Goal: Transaction & Acquisition: Book appointment/travel/reservation

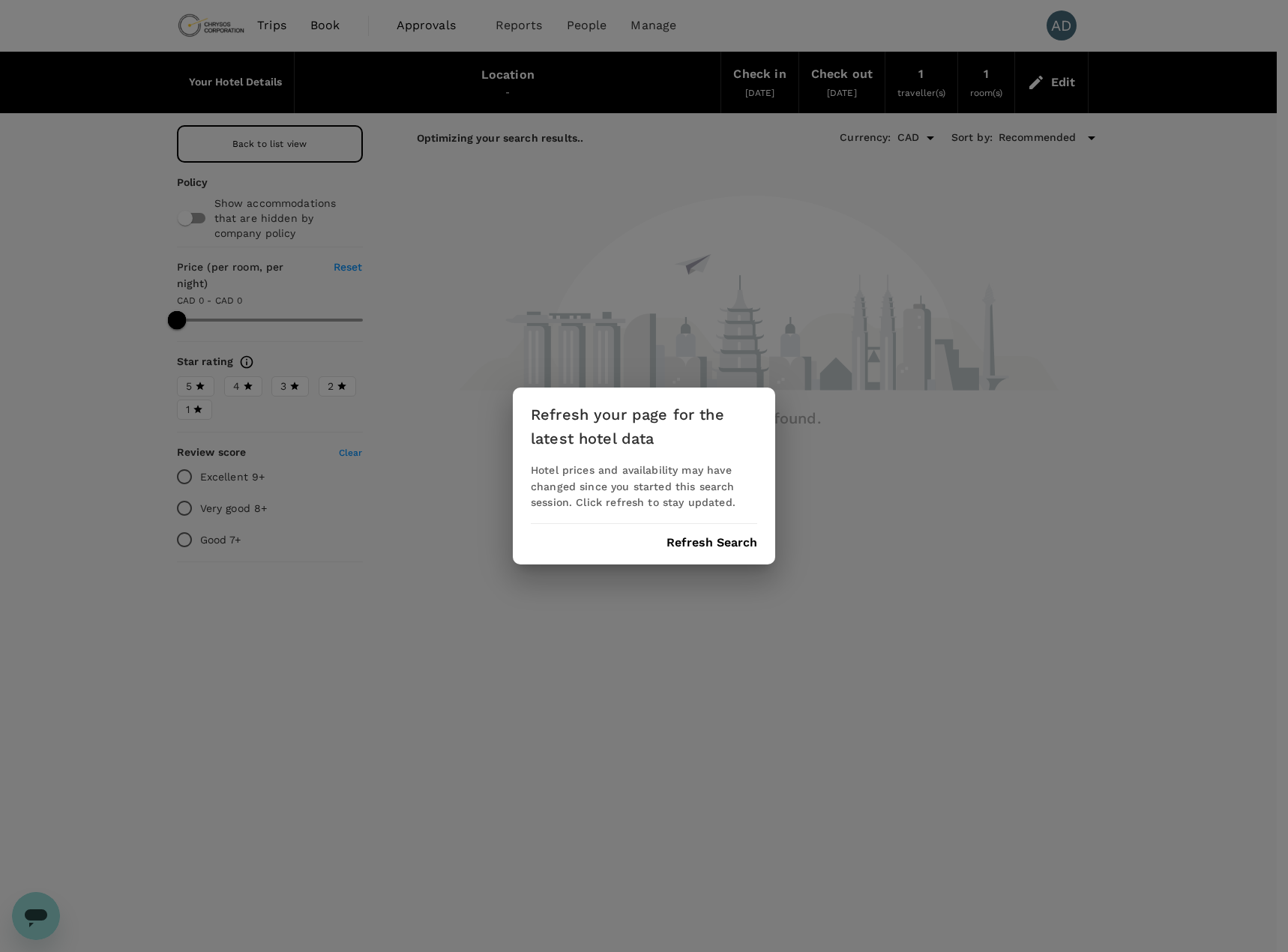
click at [676, 543] on button "Refresh Search" at bounding box center [712, 543] width 90 height 13
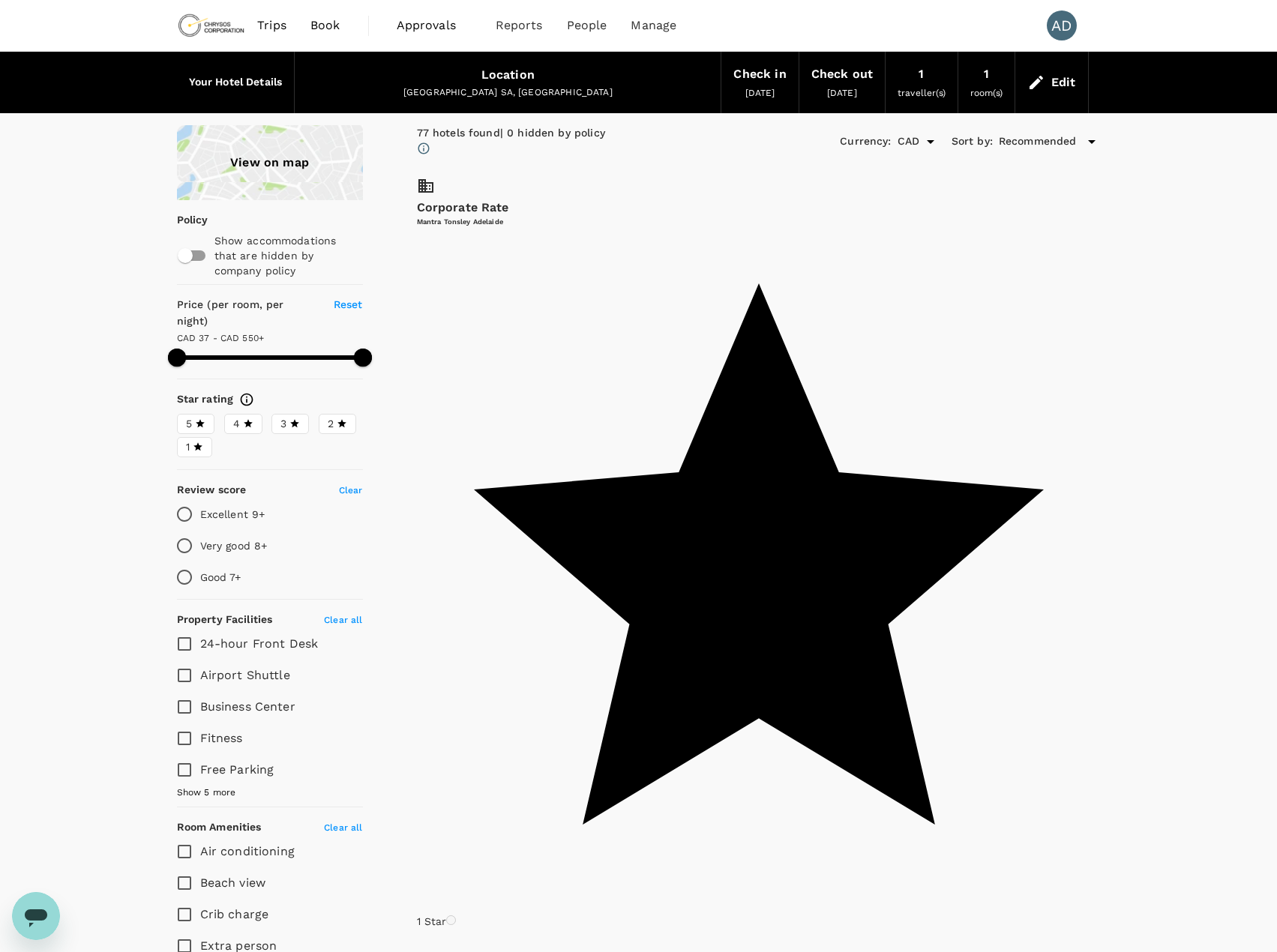
type input "595.08"
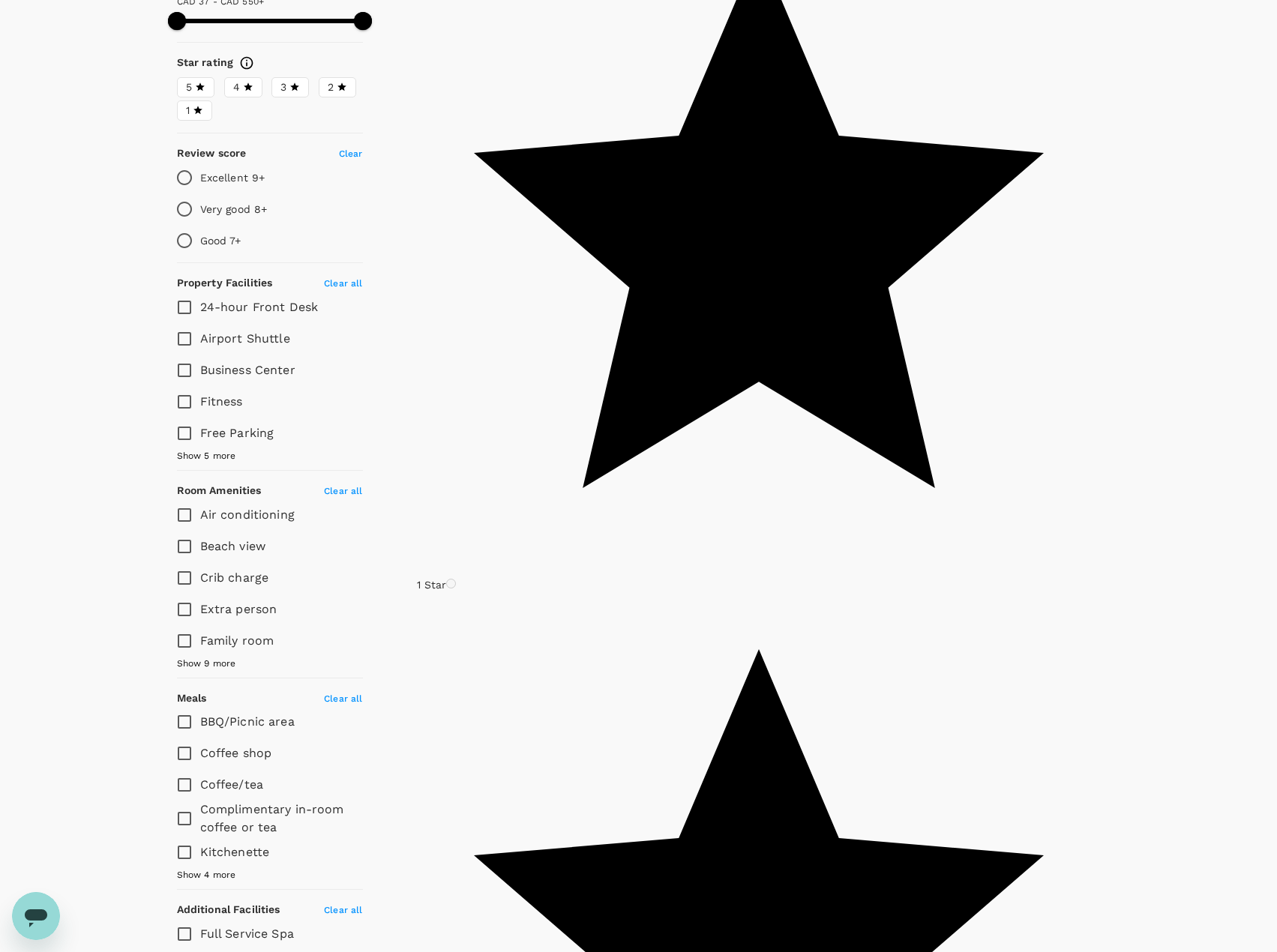
scroll to position [450, 0]
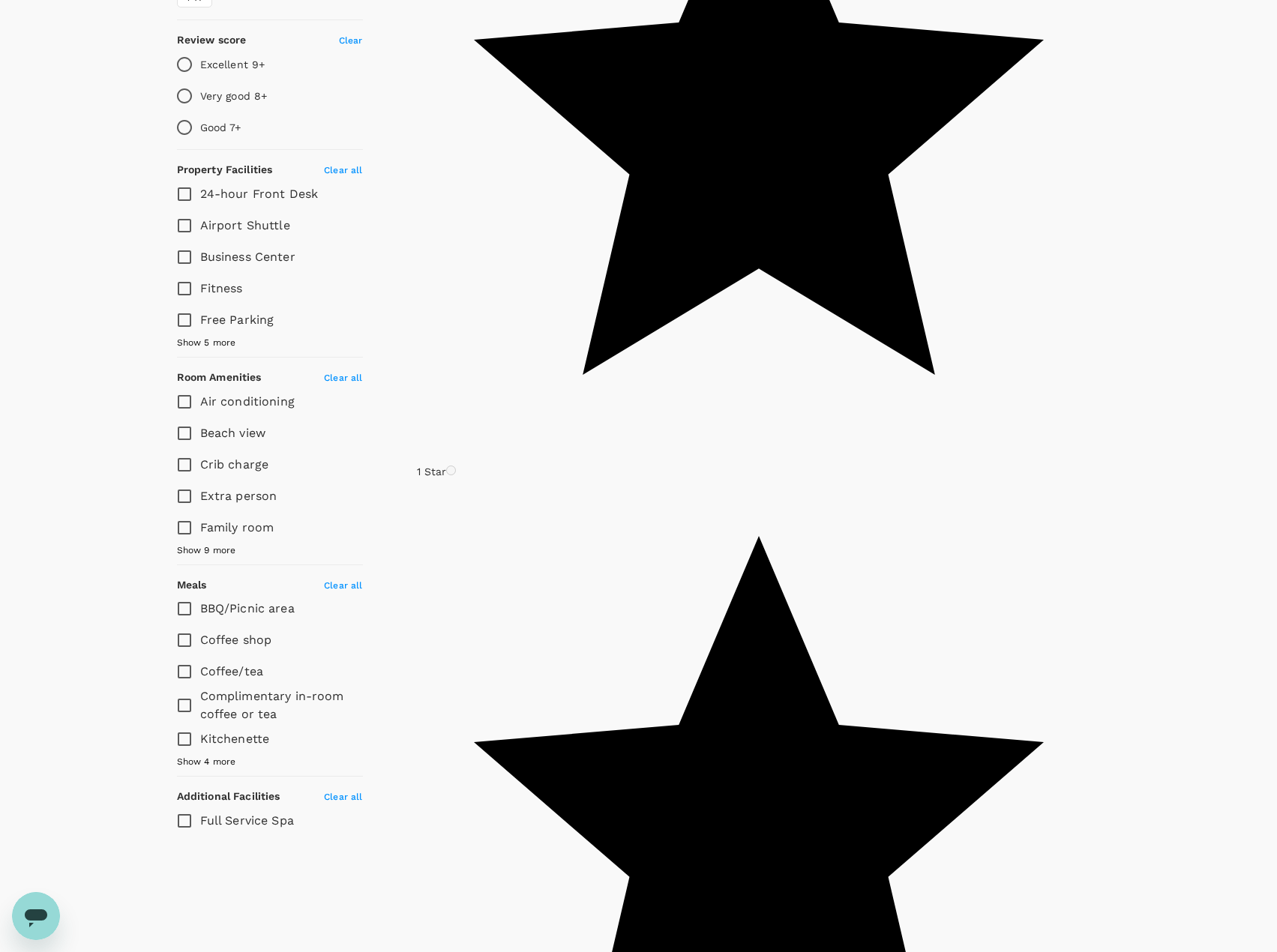
click at [187, 276] on input "Fitness" at bounding box center [184, 289] width 31 height 31
checkbox input "true"
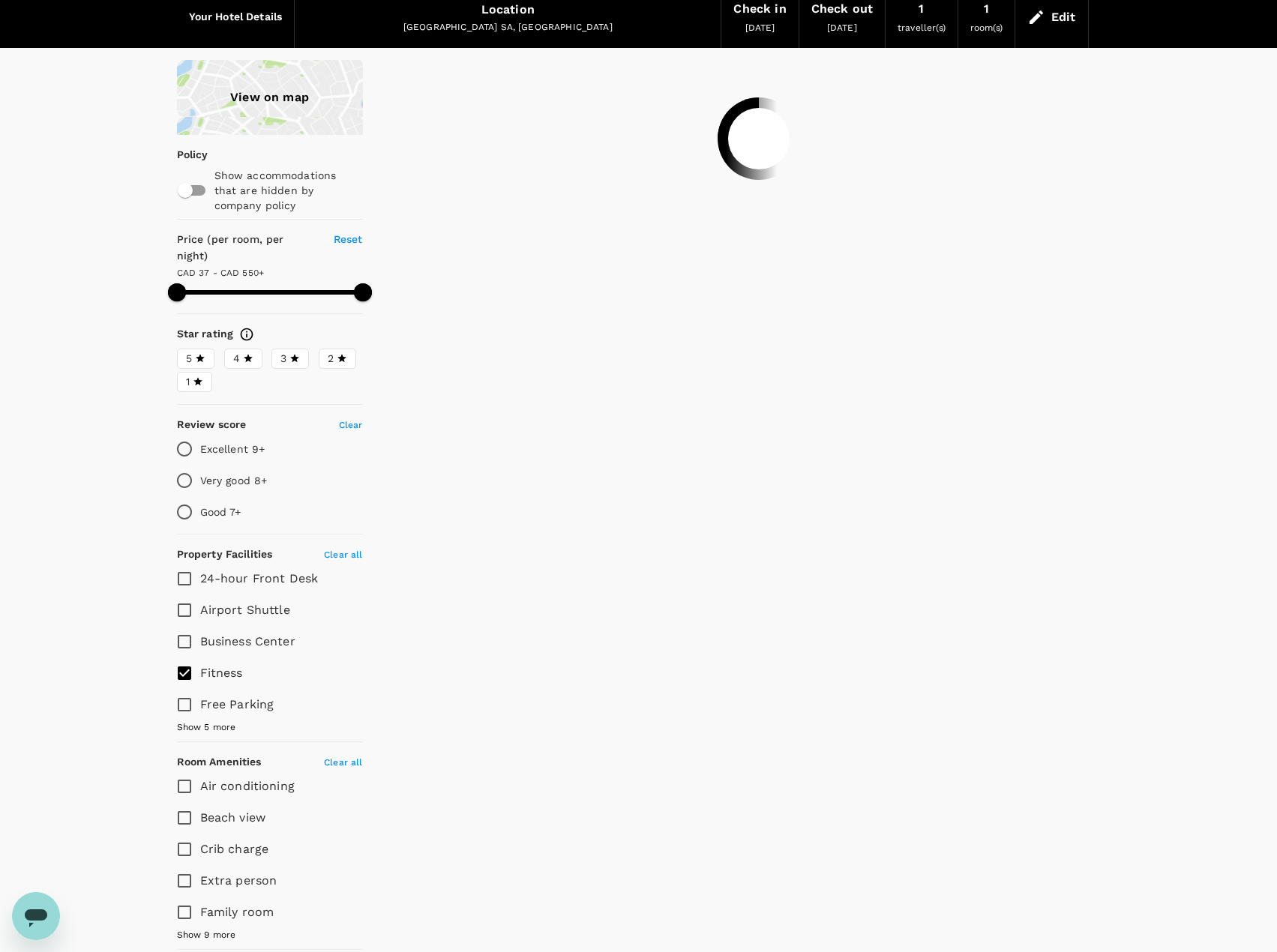
scroll to position [17, 0]
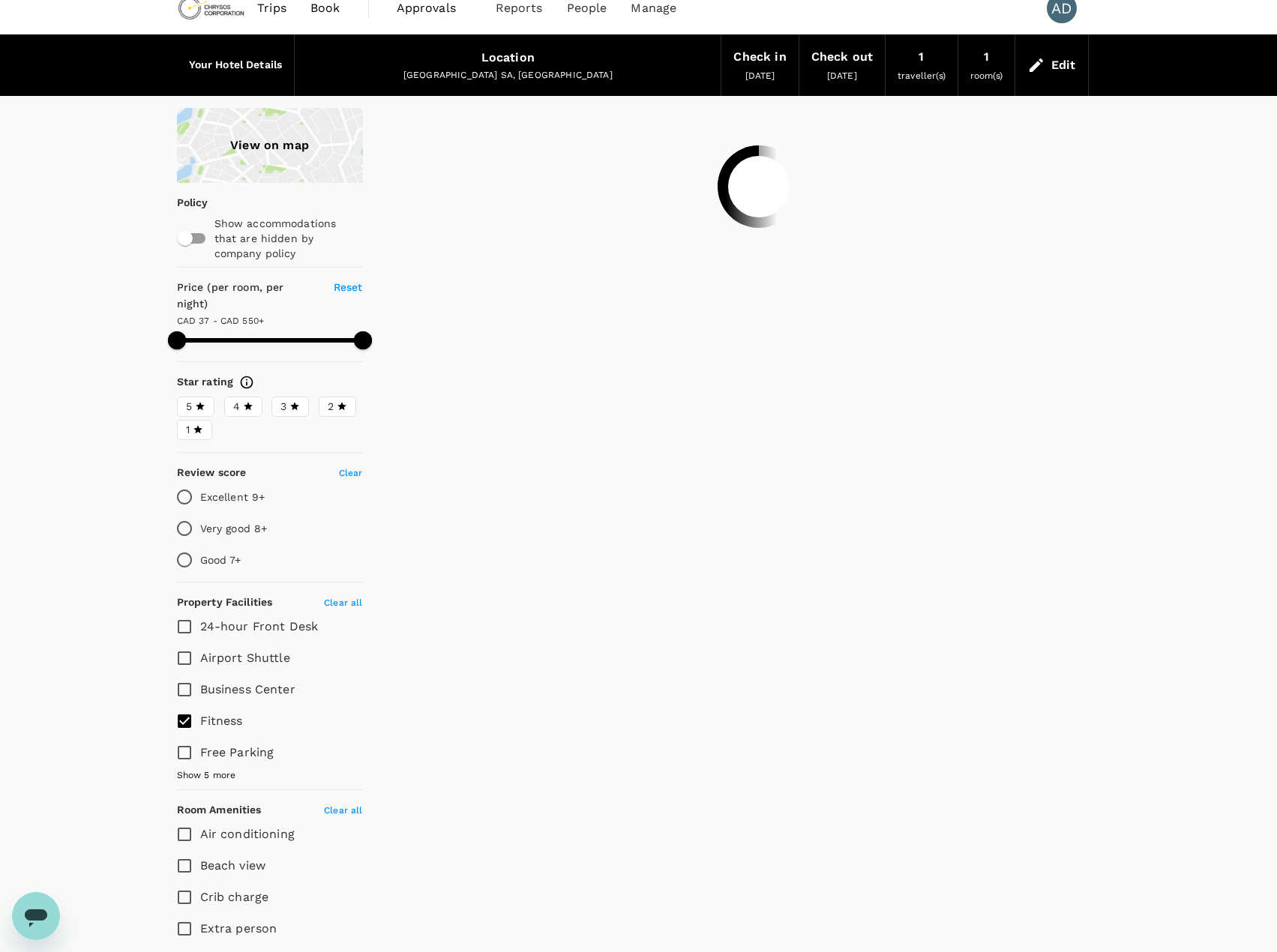
type input "595.08"
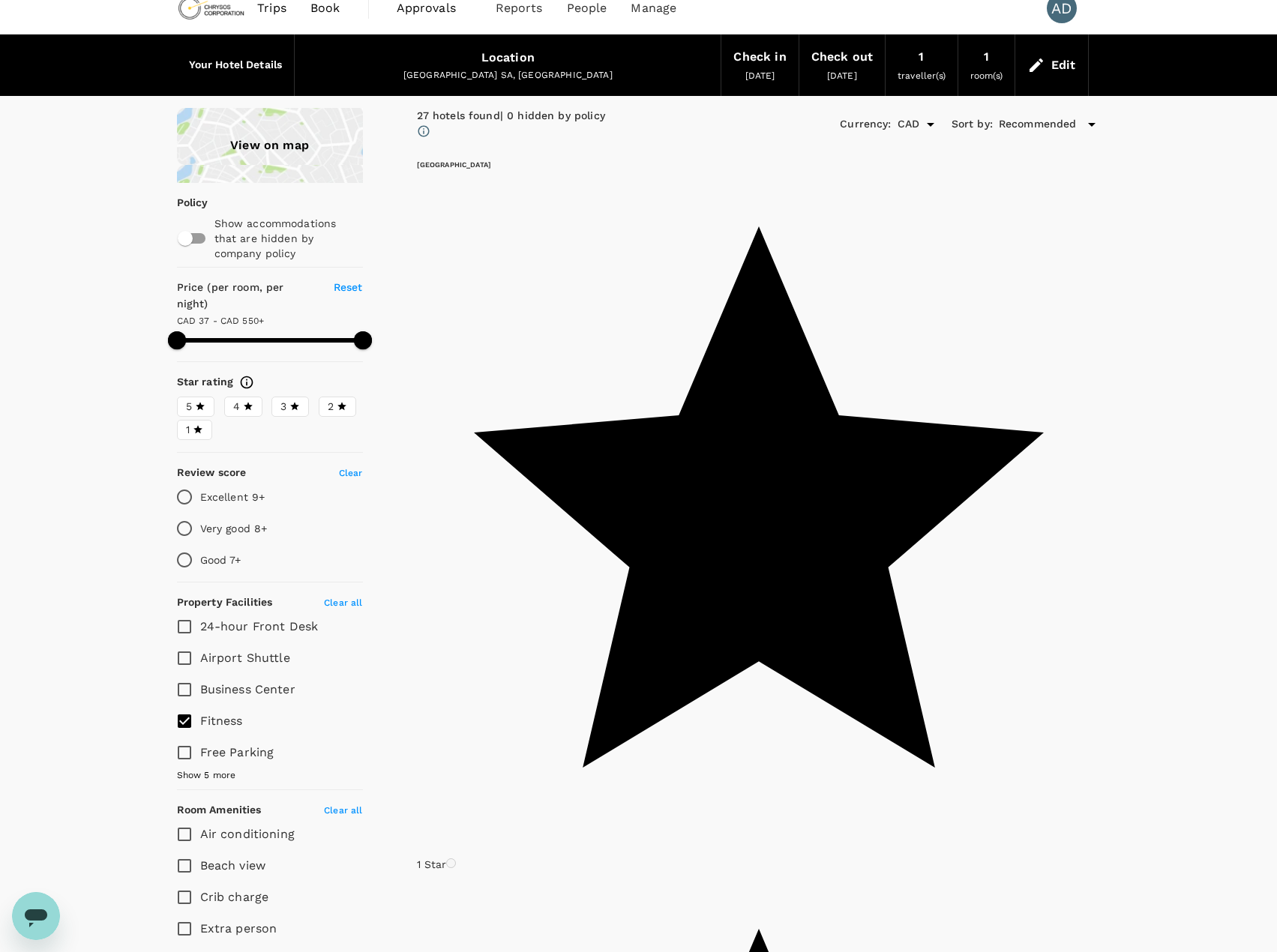
click at [260, 329] on span at bounding box center [270, 340] width 186 height 22
type input "290.08"
type input "595.08"
type input "290.08"
type input "595.08"
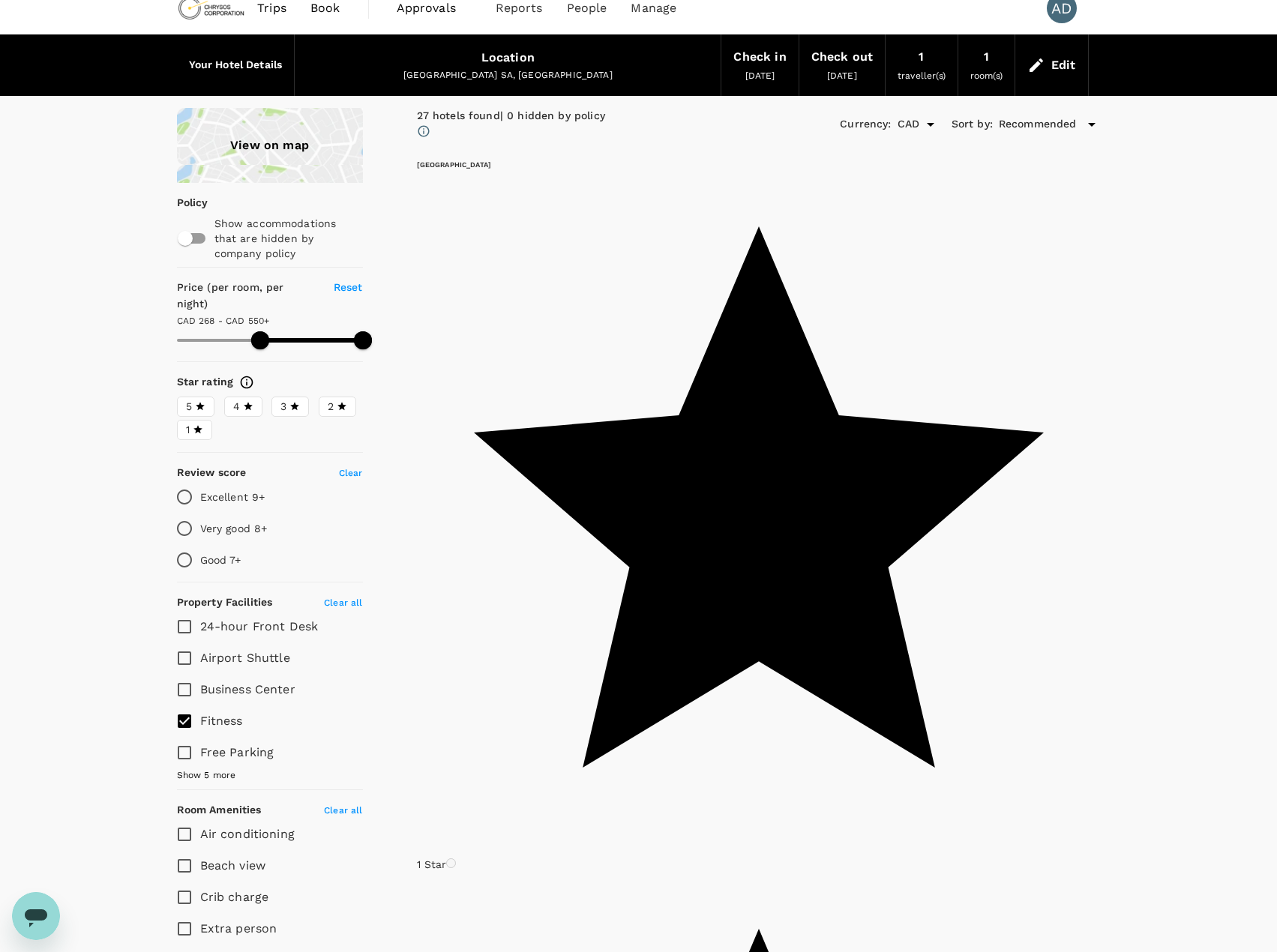
type input "290.08"
type input "595.08"
type input "290.08"
type input "595.08"
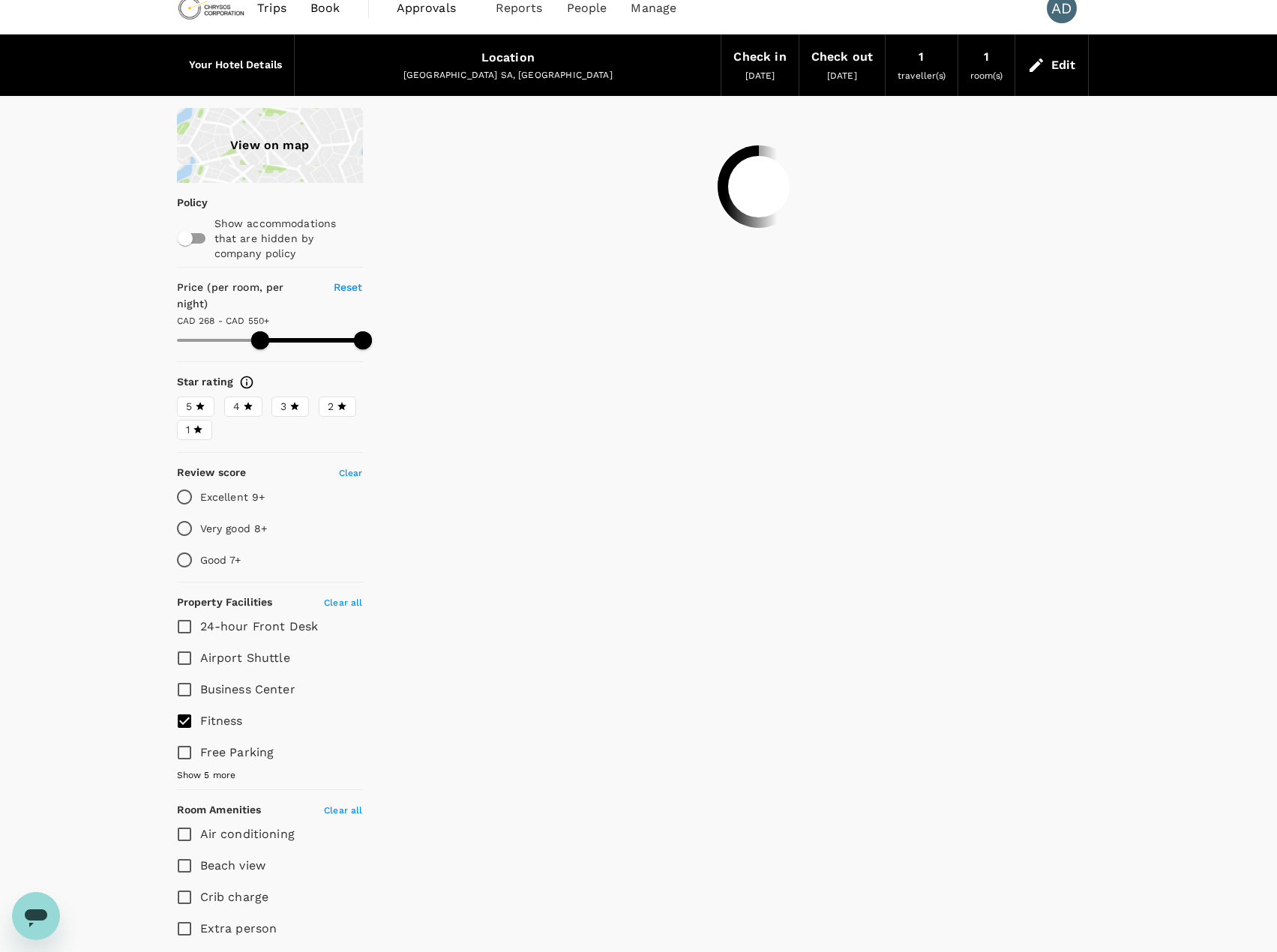
type input "290.08"
type input "595.08"
type input "283.08"
type input "595.08"
type input "283.08"
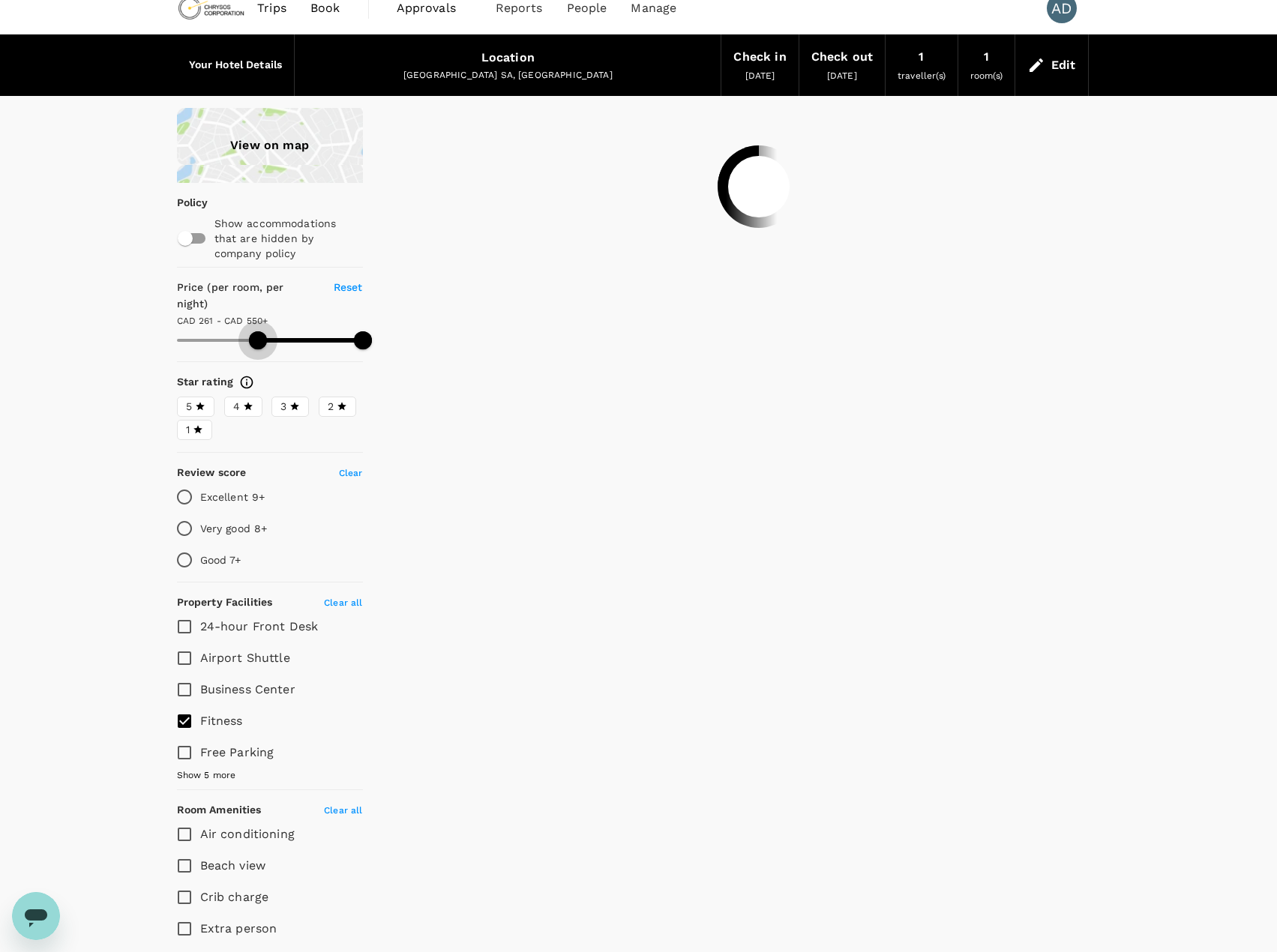
type input "595.08"
type input "276.08"
type input "595.08"
type input "220.08"
type input "595.08"
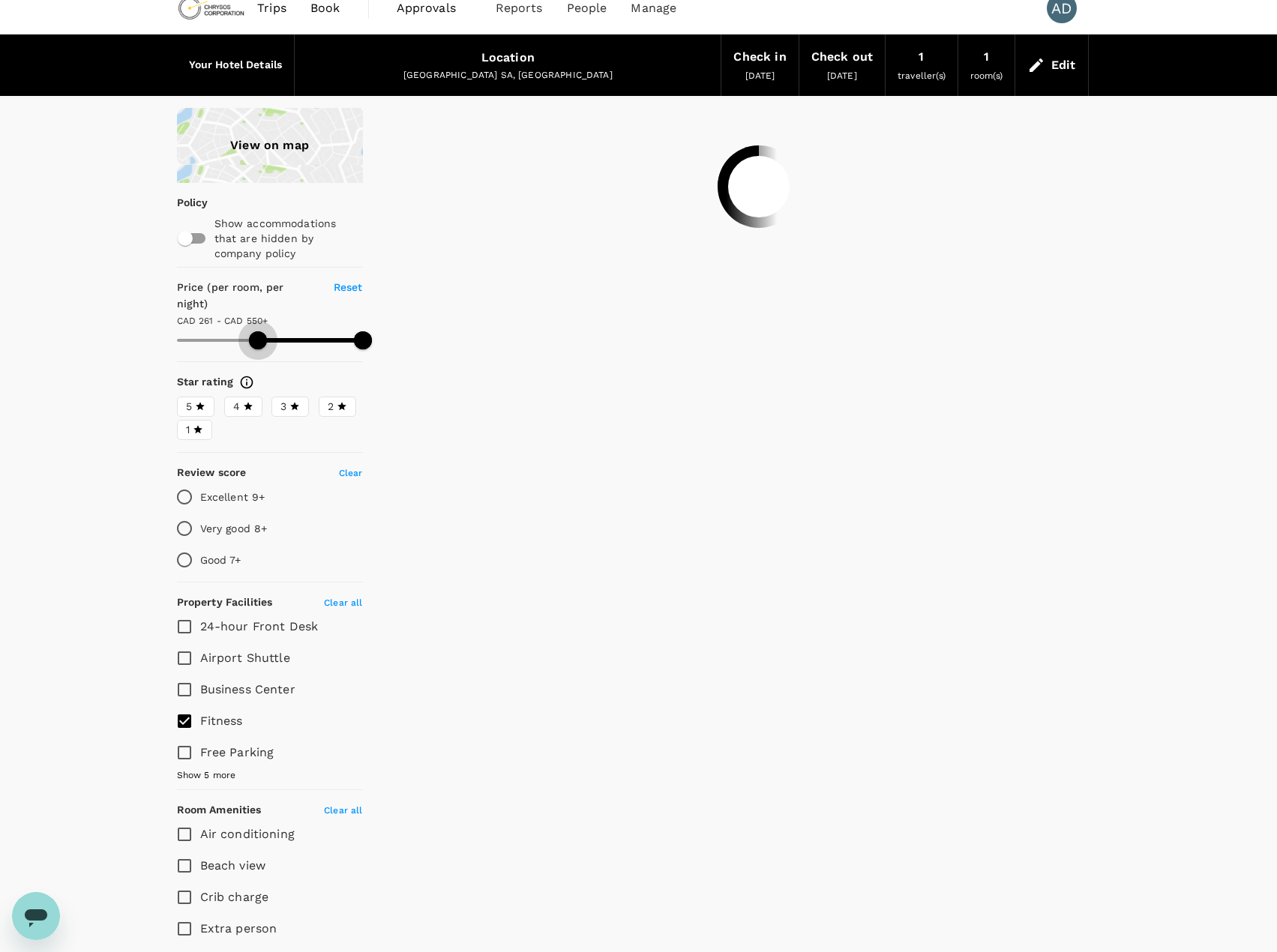
type input "162.08"
type input "595.08"
type input "40.08"
drag, startPoint x: 258, startPoint y: 326, endPoint x: 143, endPoint y: 333, distance: 115.2
click at [143, 333] on div "View on map Policy Show accommodations that are hidden by company policy Price …" at bounding box center [261, 688] width 240 height 1162
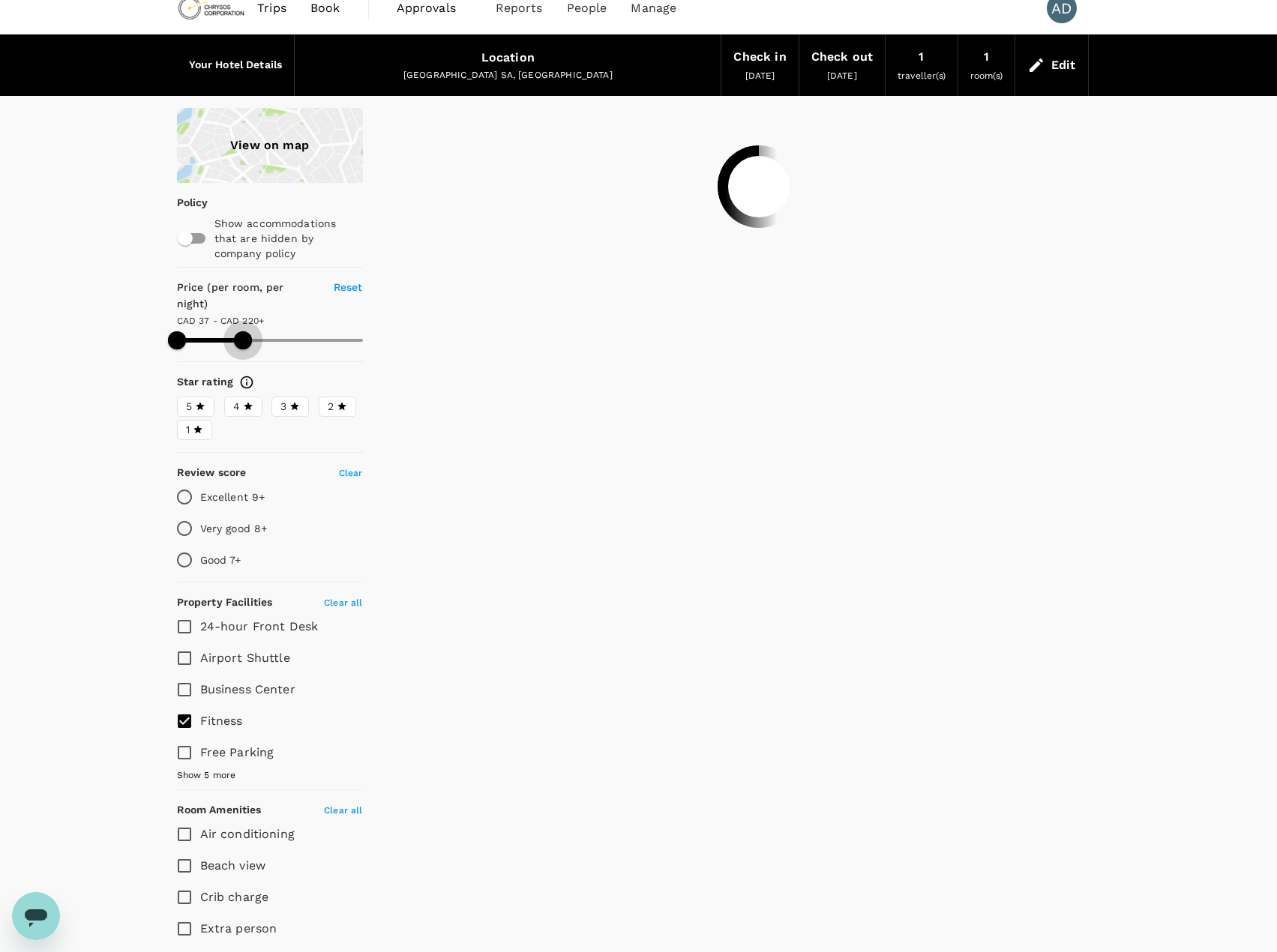
drag, startPoint x: 361, startPoint y: 325, endPoint x: 243, endPoint y: 330, distance: 118.1
click at [243, 331] on span at bounding box center [243, 340] width 18 height 18
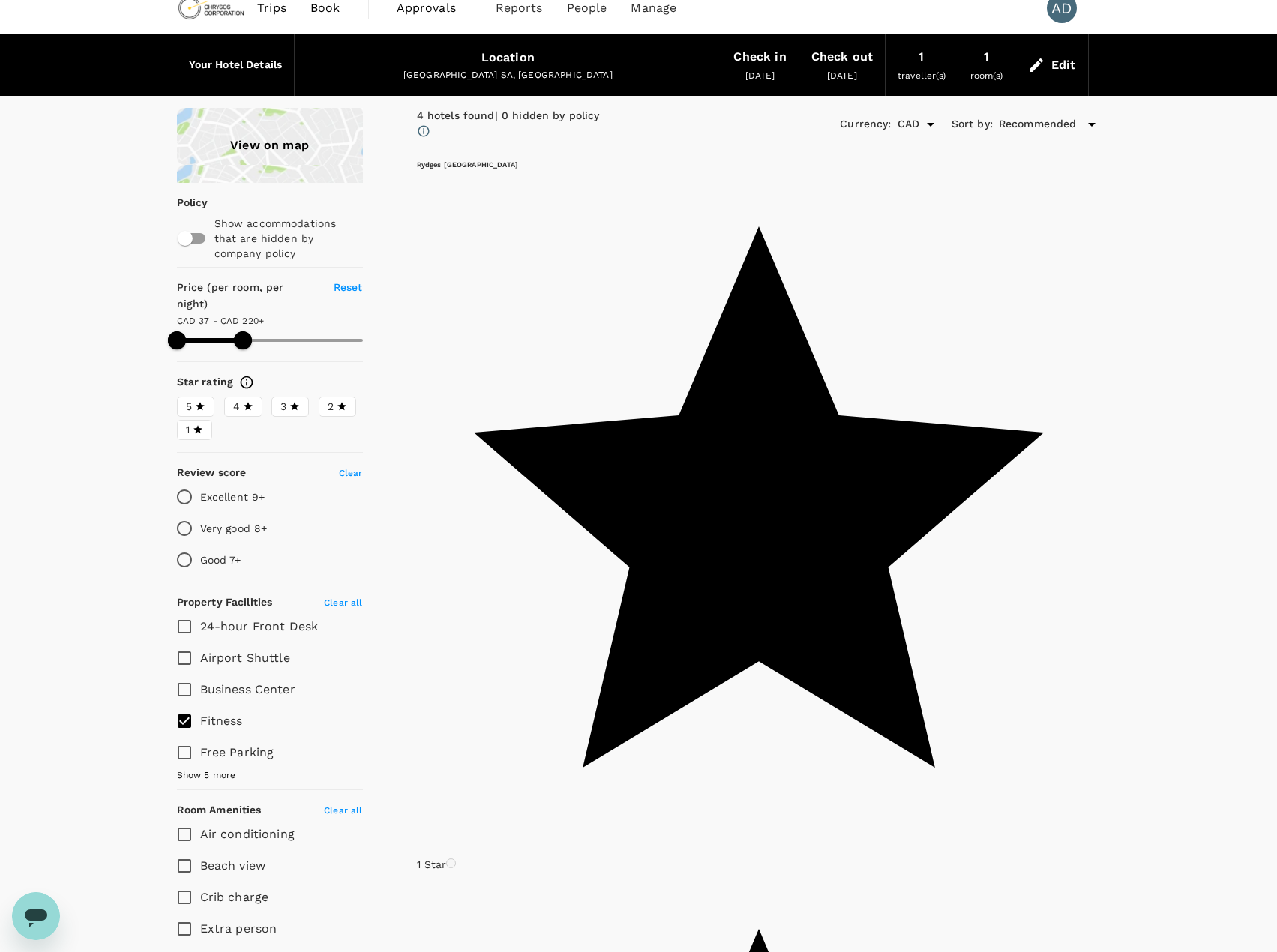
type input "238.08"
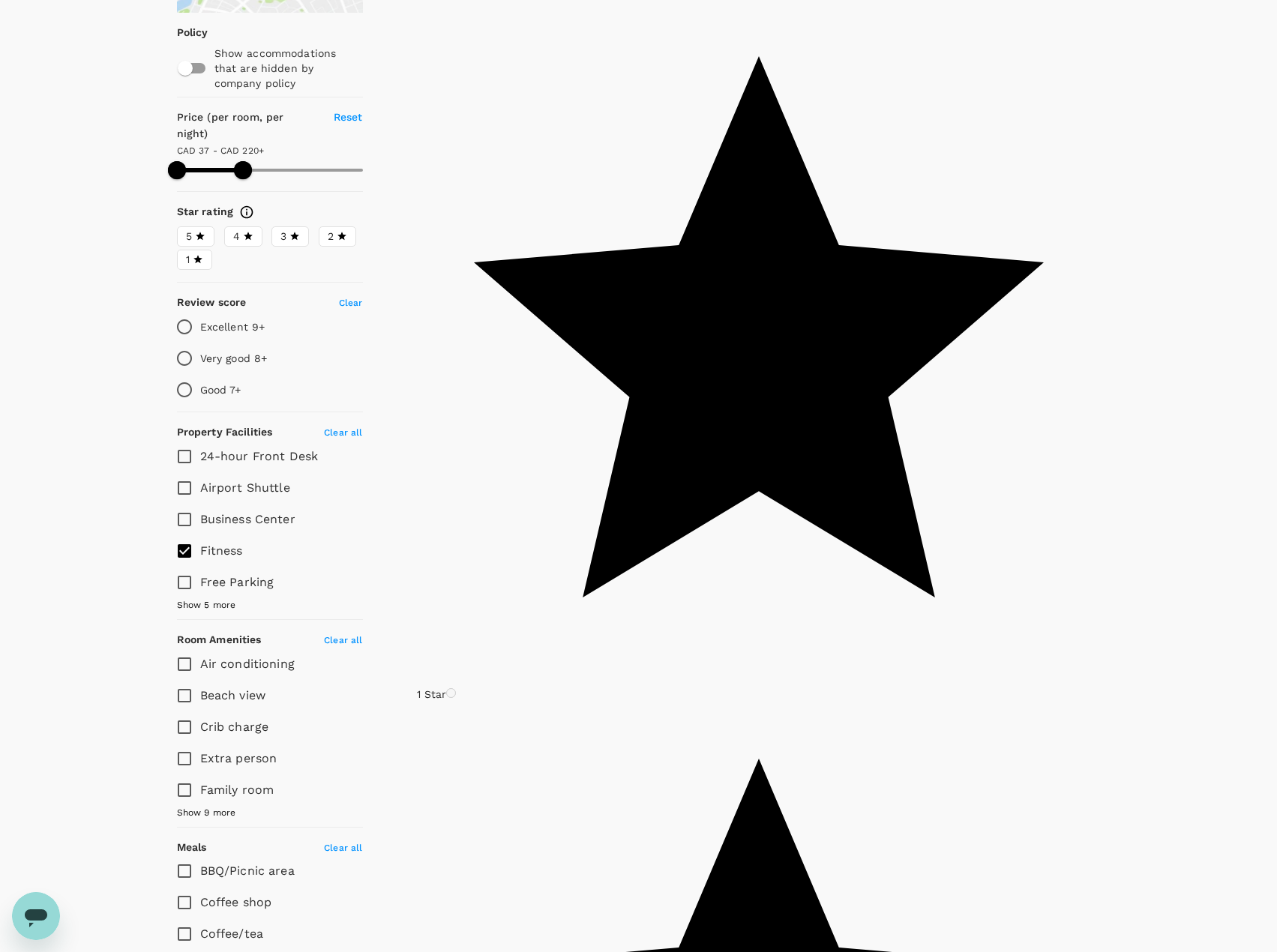
scroll to position [0, 0]
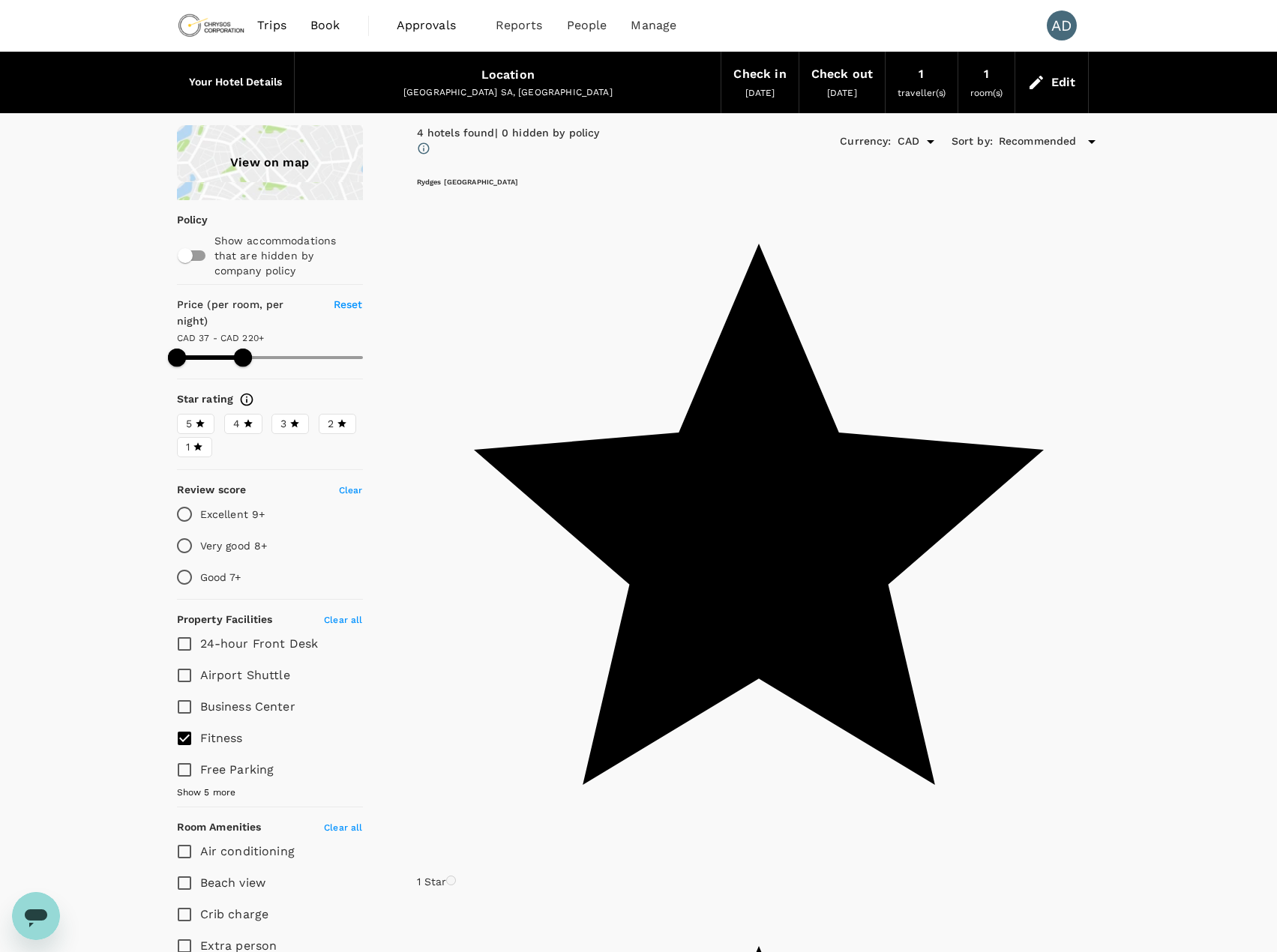
click at [481, 177] on div at bounding box center [759, 177] width 684 height 0
click at [1040, 83] on icon at bounding box center [1036, 82] width 18 height 18
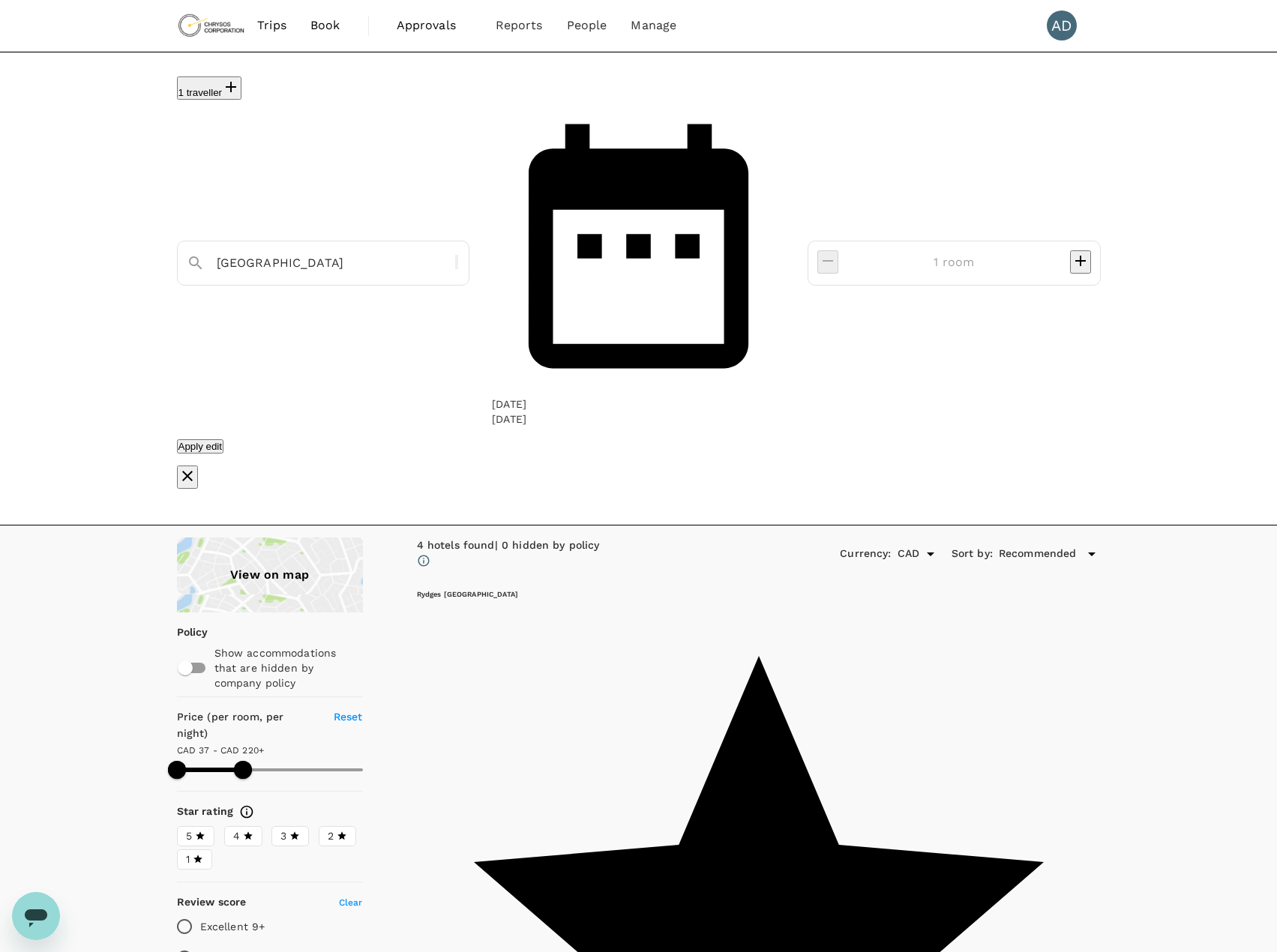
click at [526, 396] on div "02 Nov" at bounding box center [509, 404] width 35 height 15
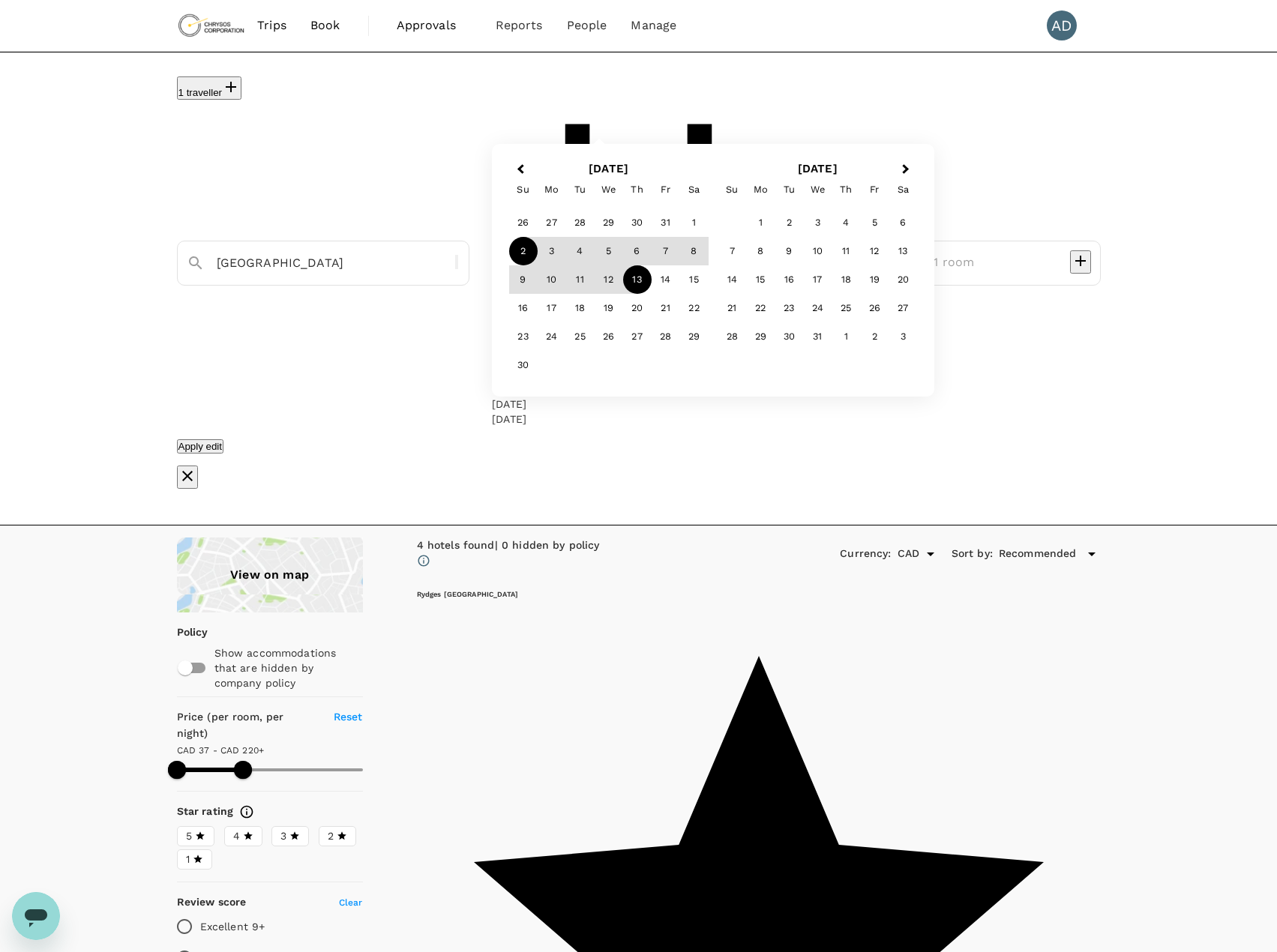
click at [526, 396] on div "02 Nov" at bounding box center [509, 404] width 35 height 15
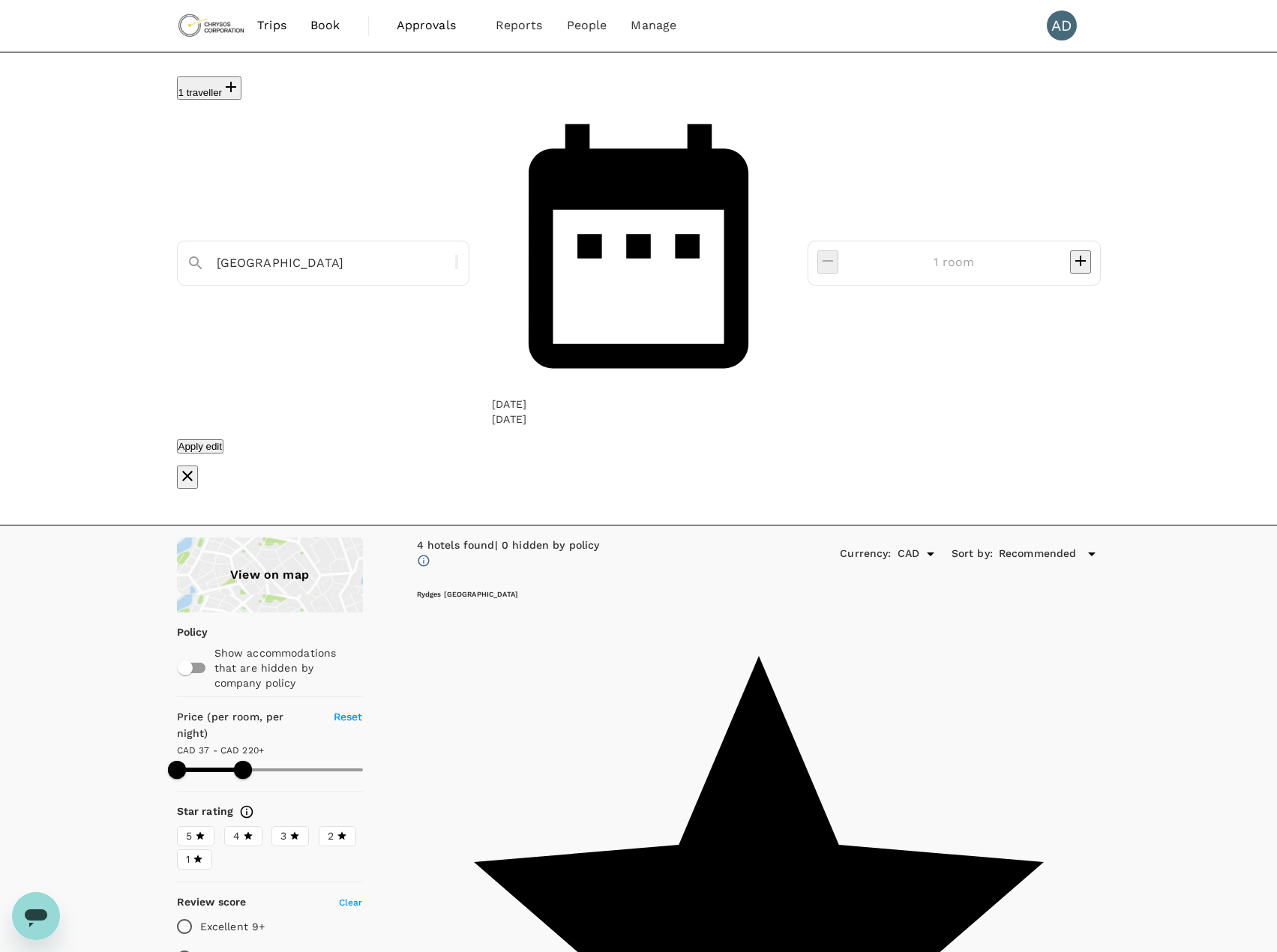
click at [526, 396] on div "02 Nov" at bounding box center [509, 404] width 35 height 15
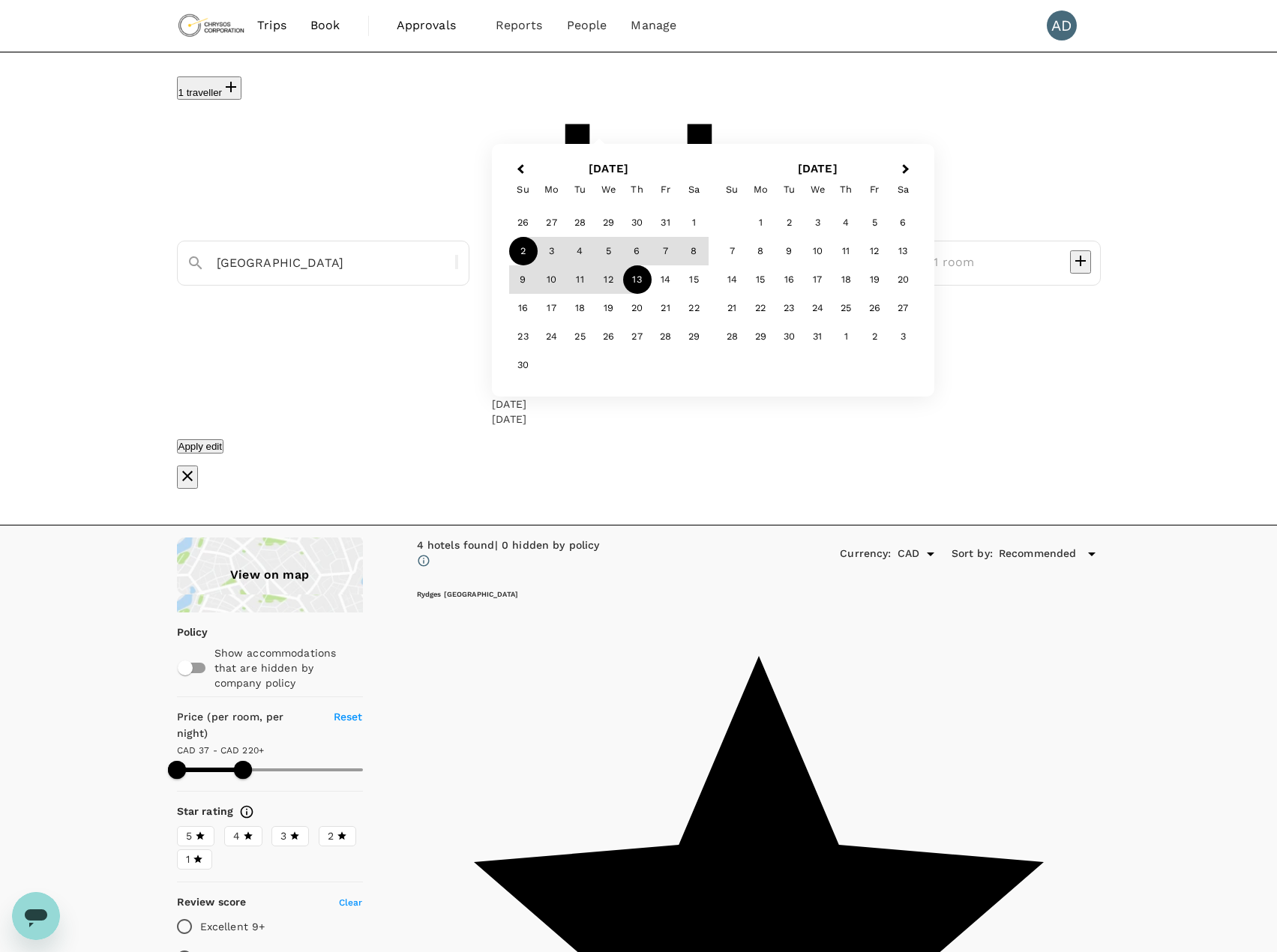
click at [493, 438] on div "Apply edit" at bounding box center [638, 446] width 923 height 15
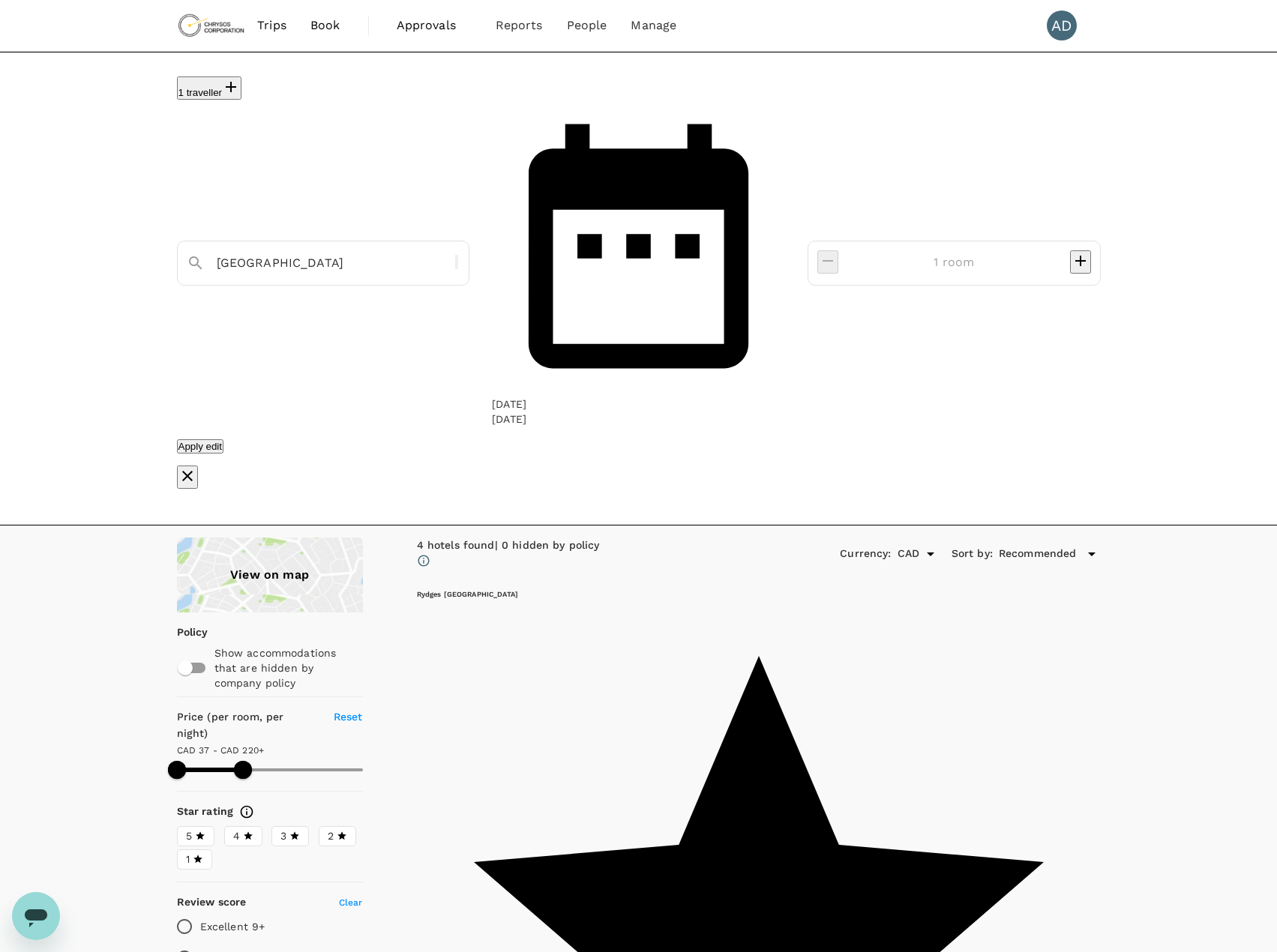
click at [224, 439] on button "Apply edit" at bounding box center [200, 446] width 47 height 14
click at [268, 538] on div "View on map" at bounding box center [270, 575] width 186 height 75
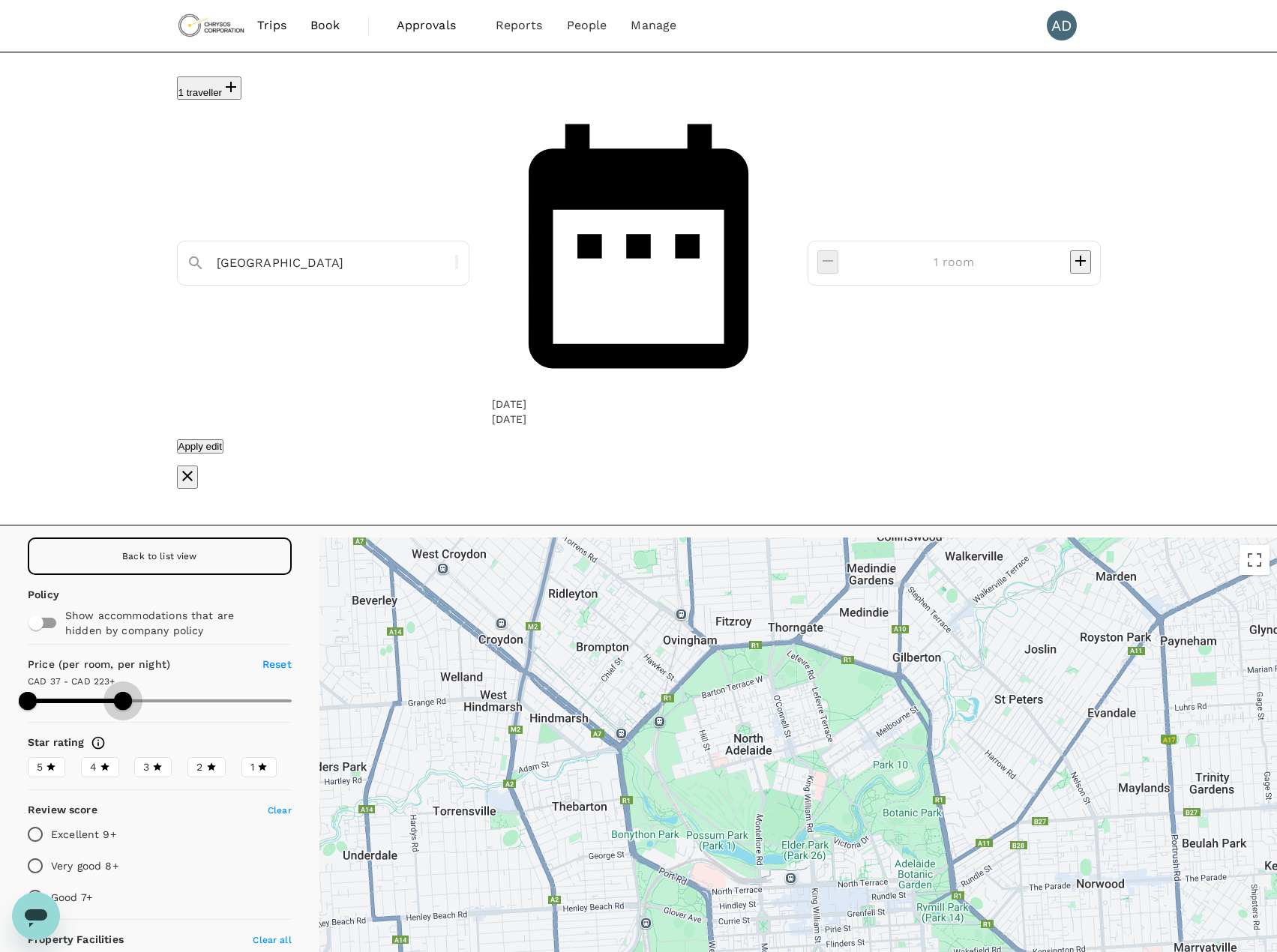
drag, startPoint x: 280, startPoint y: 420, endPoint x: 119, endPoint y: 428, distance: 161.2
click at [119, 692] on span at bounding box center [123, 701] width 18 height 18
click at [812, 948] on icon at bounding box center [807, 955] width 11 height 15
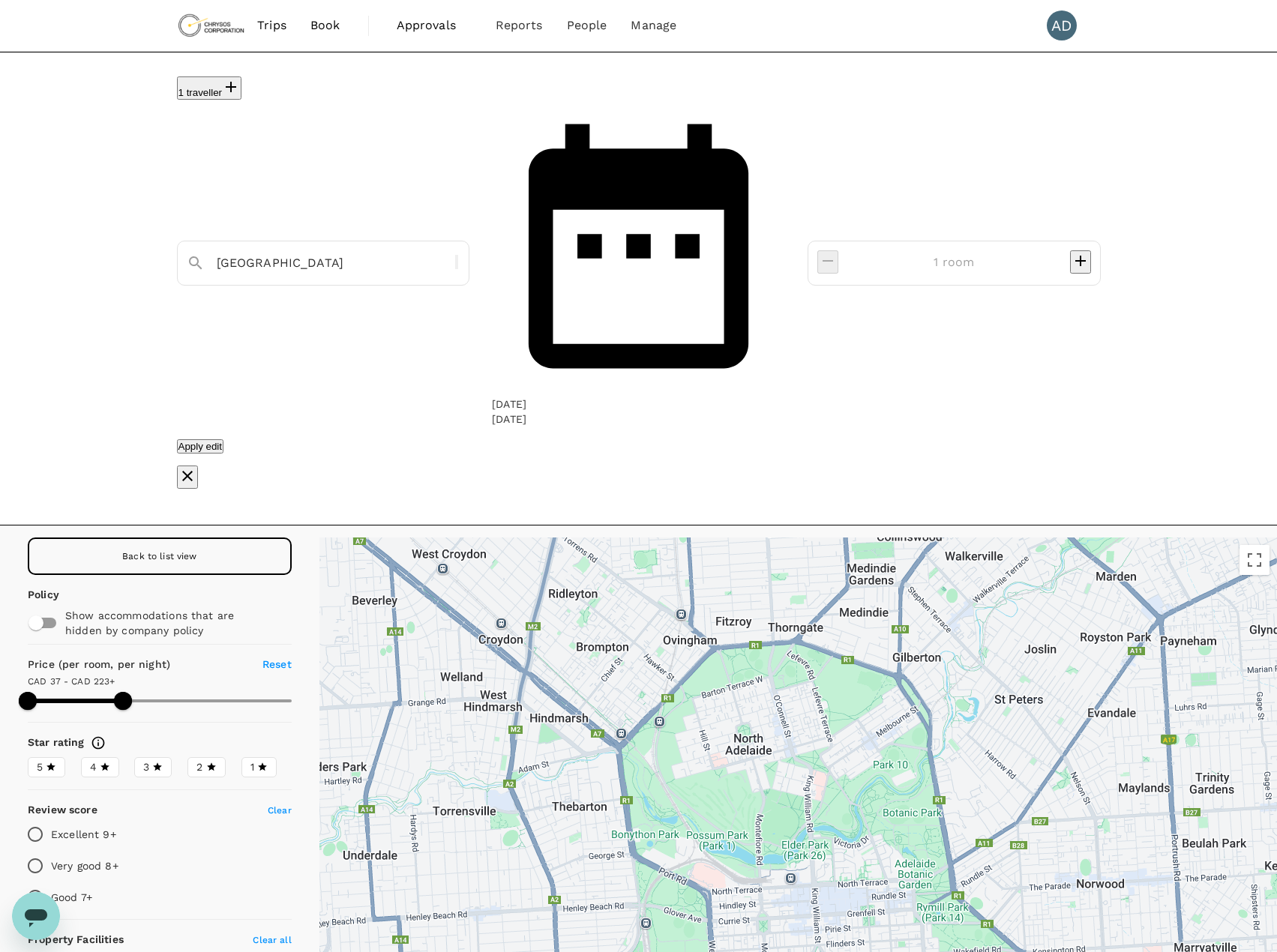
click at [224, 439] on button "Apply edit" at bounding box center [200, 446] width 47 height 14
click at [152, 538] on div "Back to list view" at bounding box center [160, 557] width 264 height 38
type input "241.08"
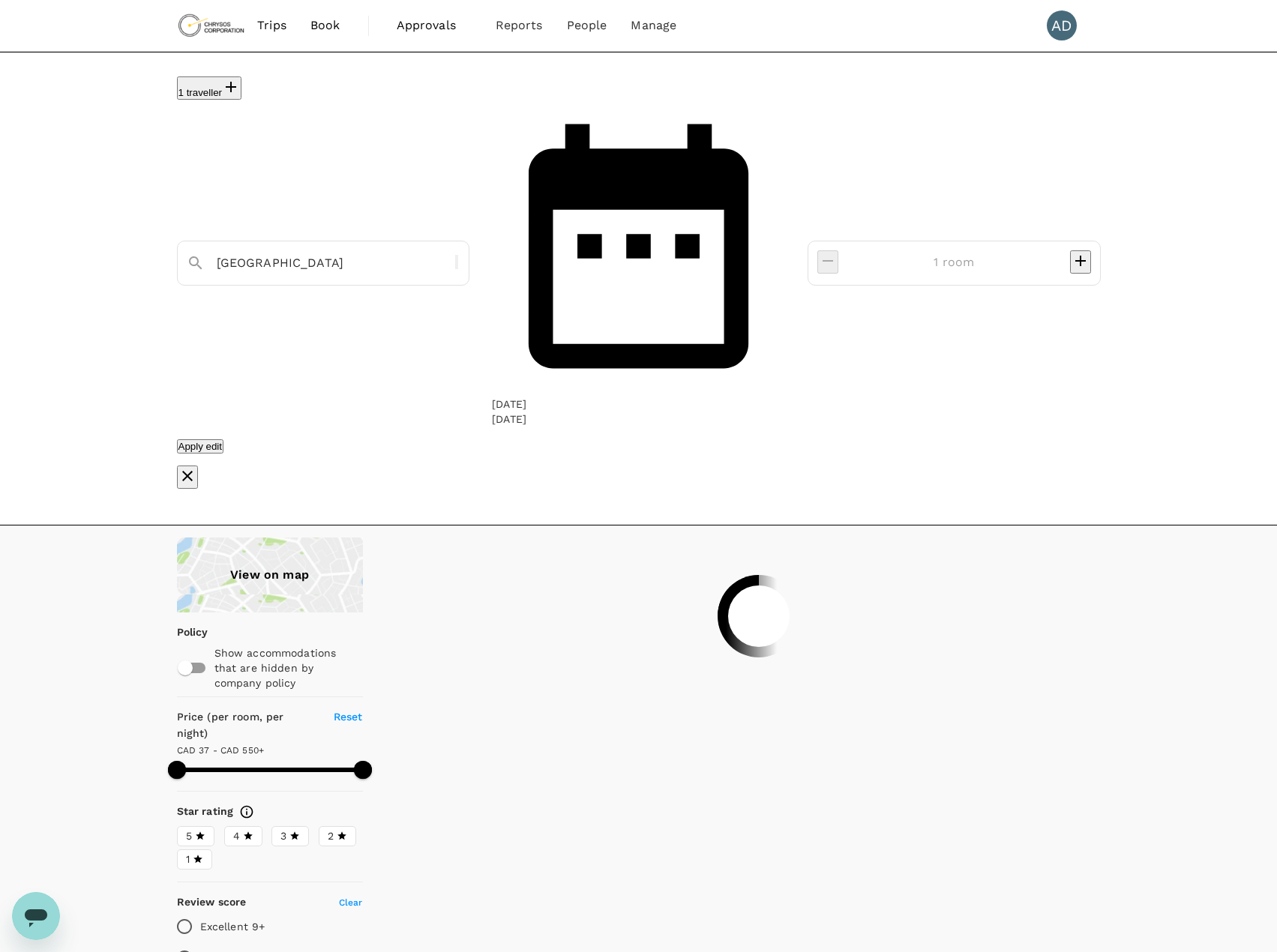
type input "595.08"
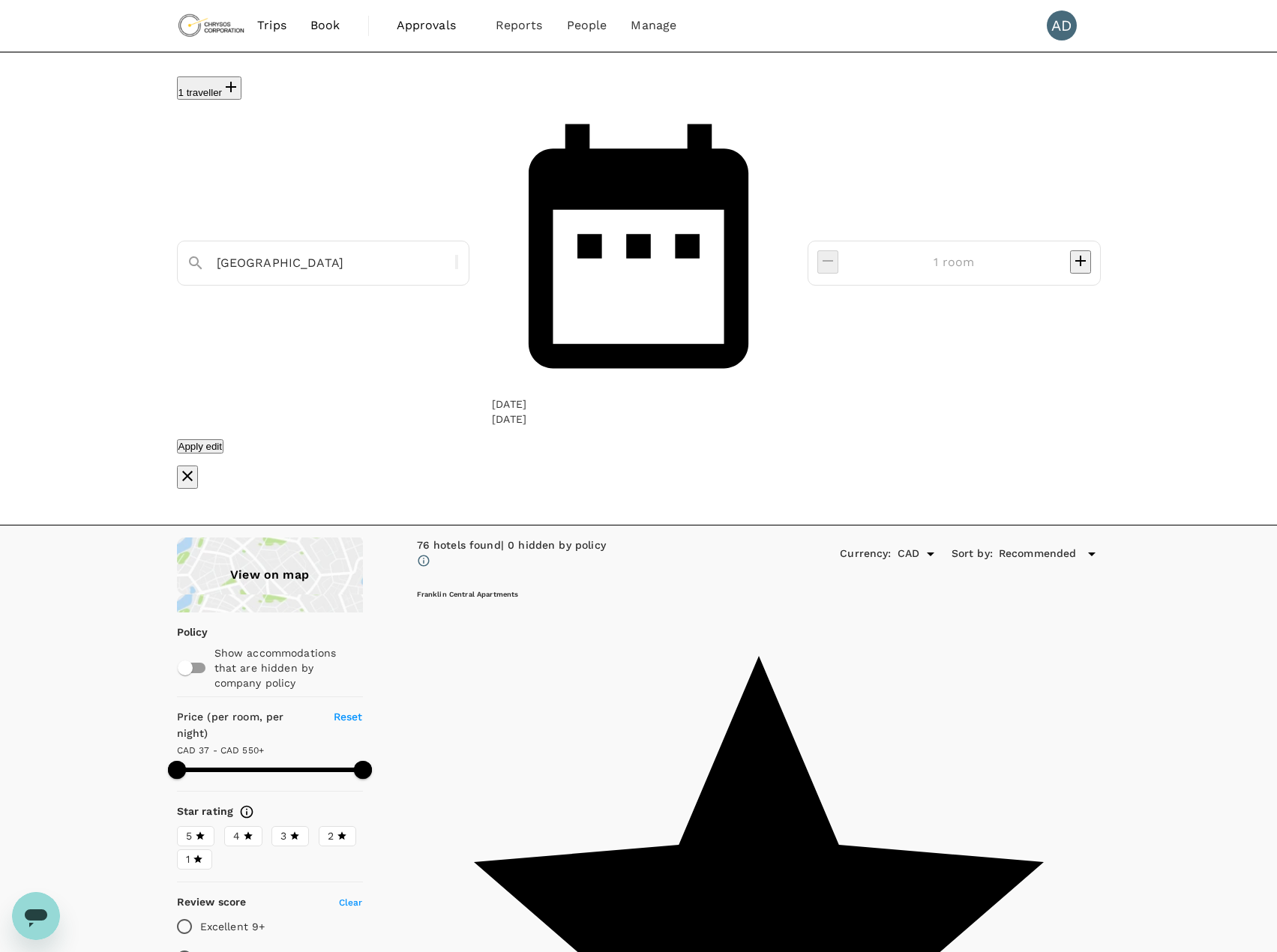
click at [388, 251] on input "Adelaide" at bounding box center [317, 262] width 201 height 23
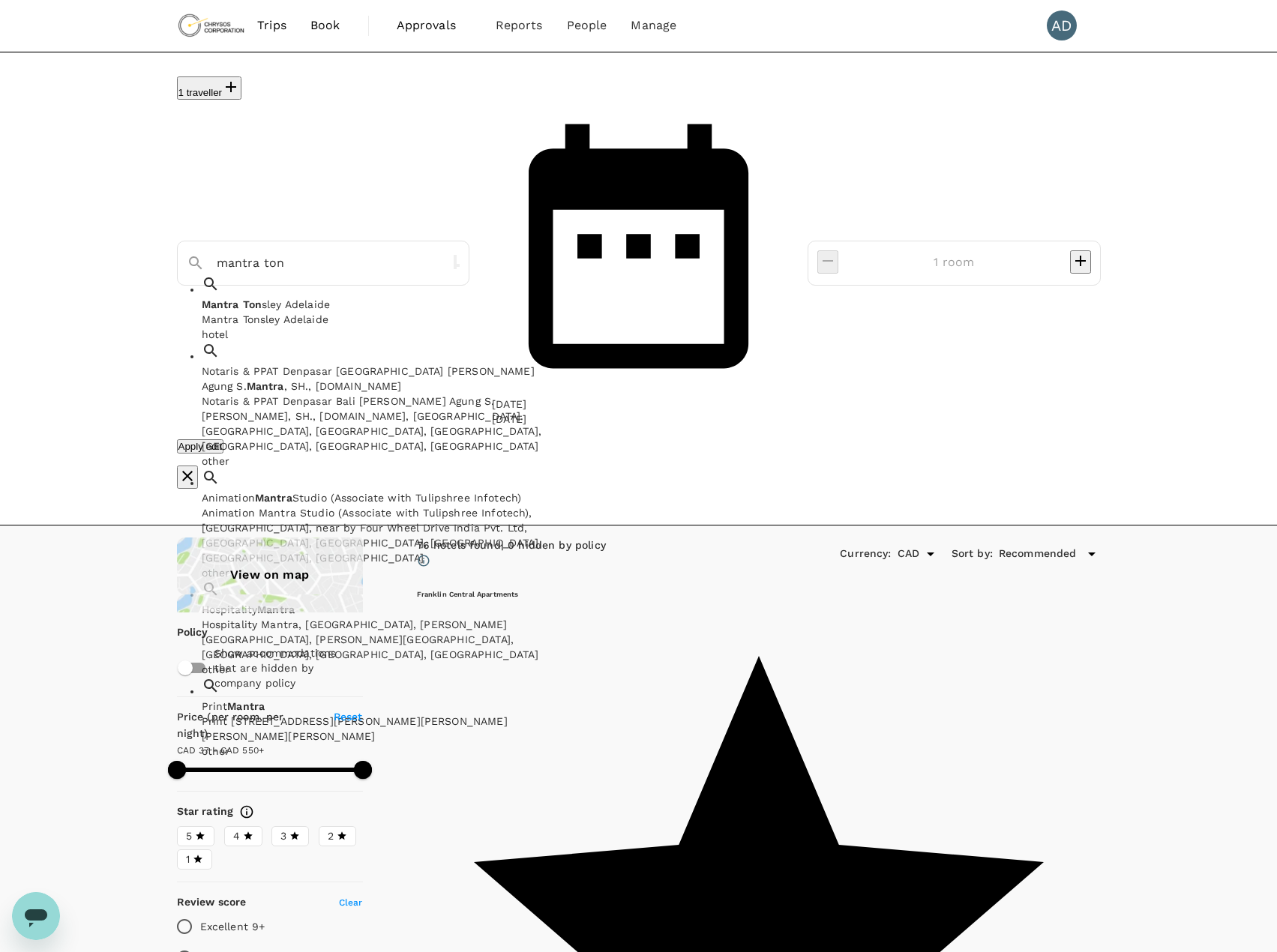
click at [342, 312] on div "Mantra Tonsley Adelaide" at bounding box center [373, 319] width 345 height 15
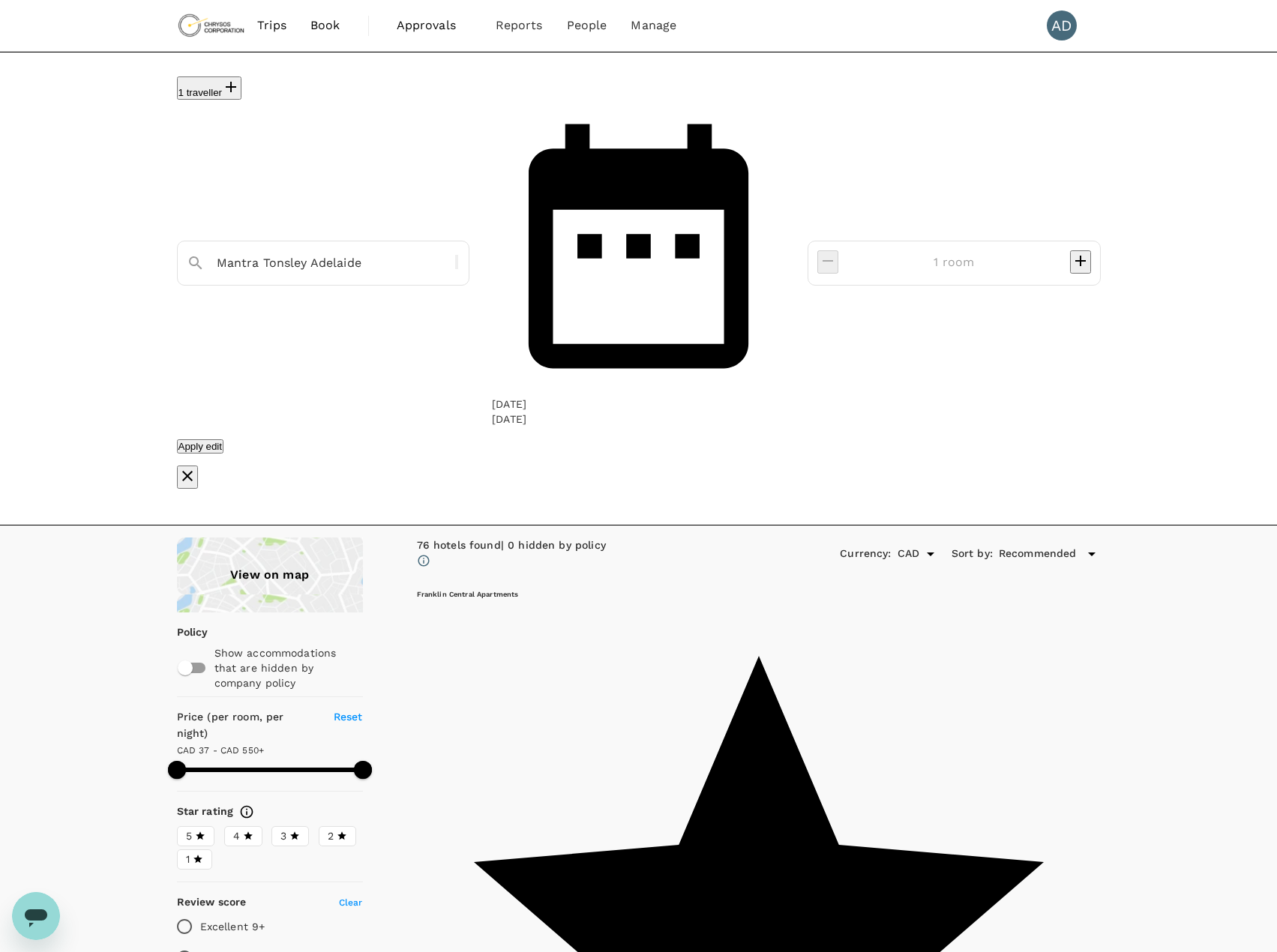
type input "Mantra Tonsley Adelaide"
click at [224, 439] on button "Apply edit" at bounding box center [200, 446] width 47 height 14
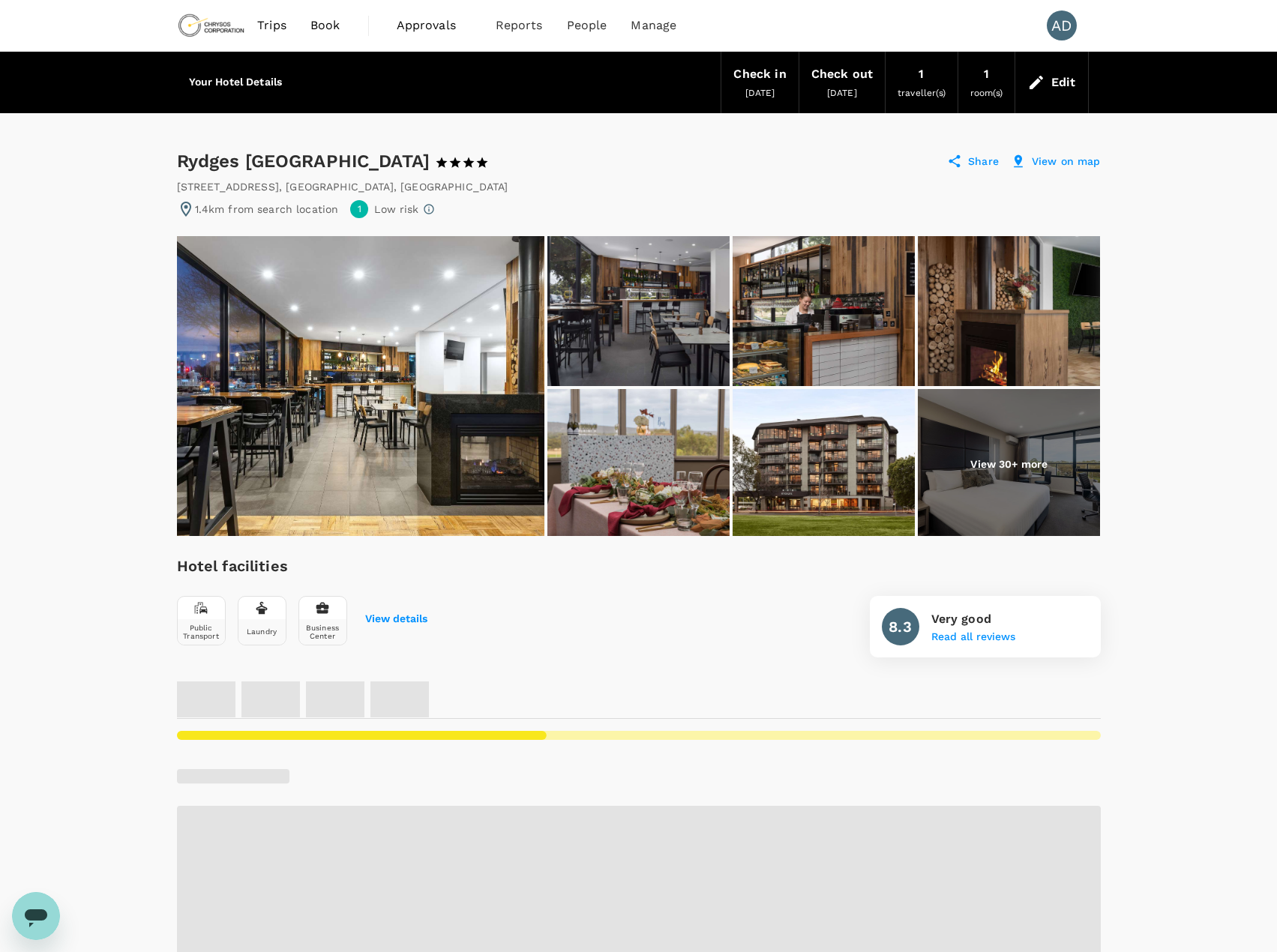
drag, startPoint x: 428, startPoint y: 164, endPoint x: 171, endPoint y: 164, distance: 257.0
copy div "Rydges South Park Adelaide"
click at [399, 622] on button "View details" at bounding box center [396, 619] width 62 height 12
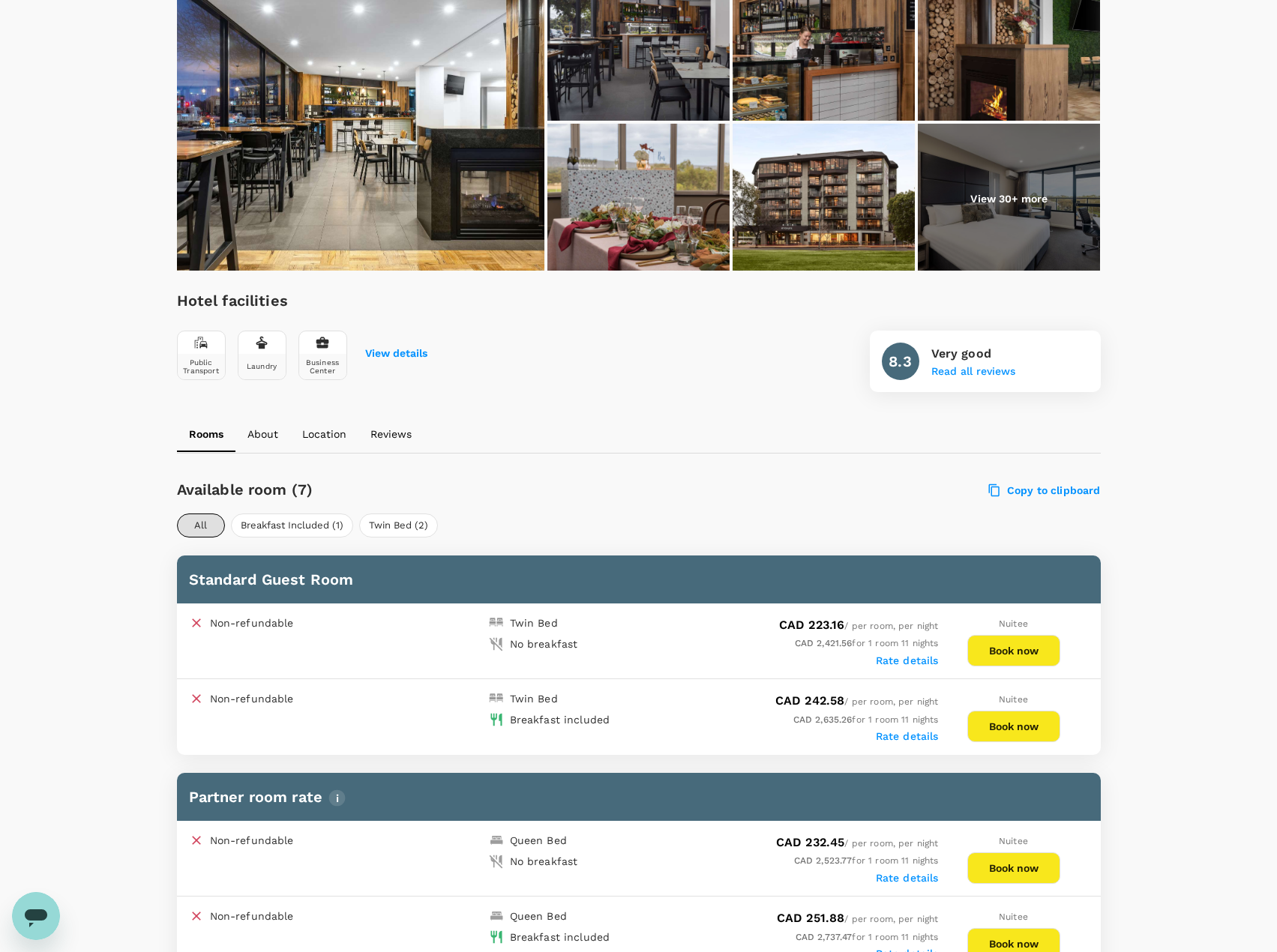
scroll to position [600, 0]
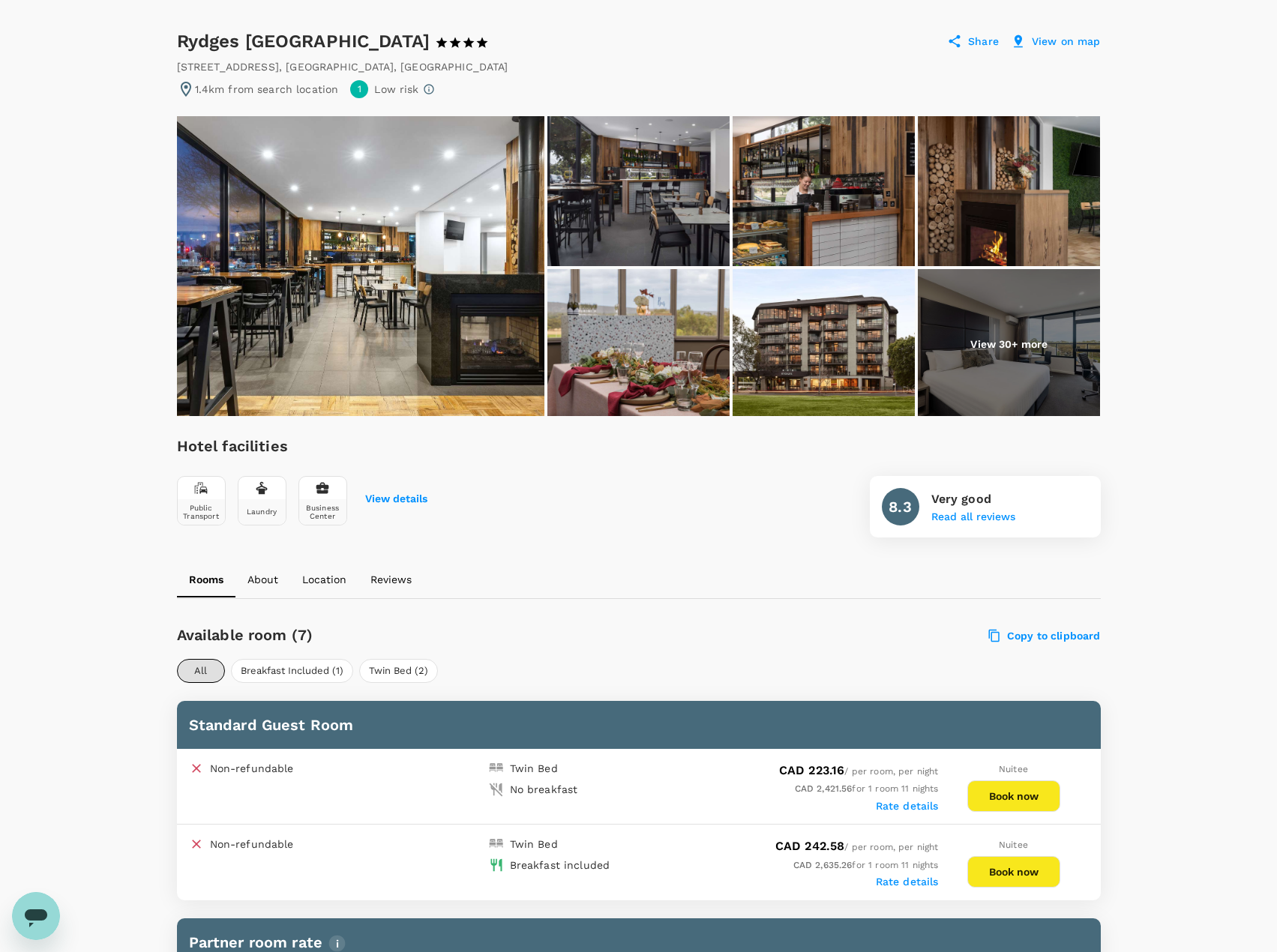
scroll to position [0, 0]
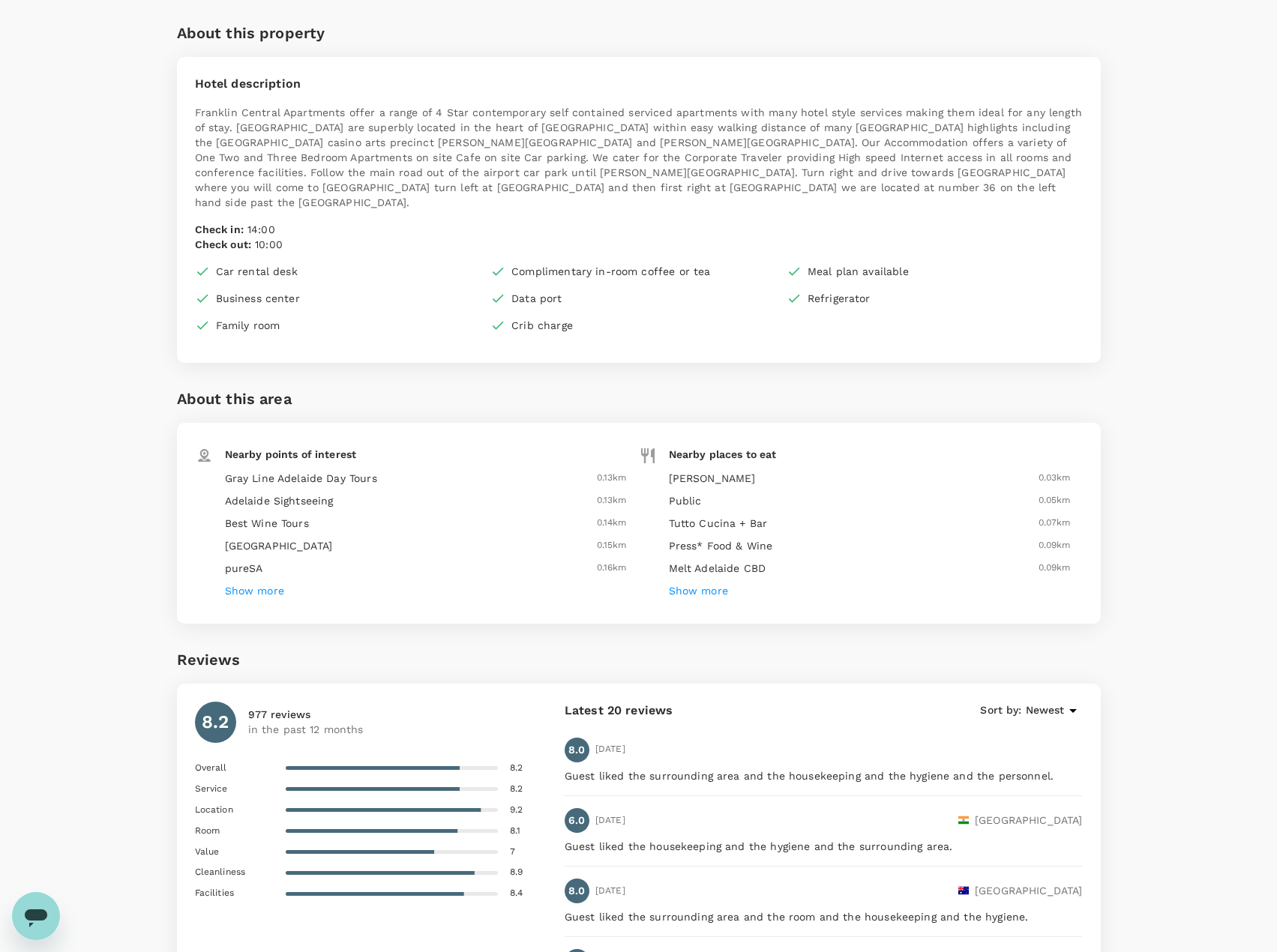
scroll to position [1125, 0]
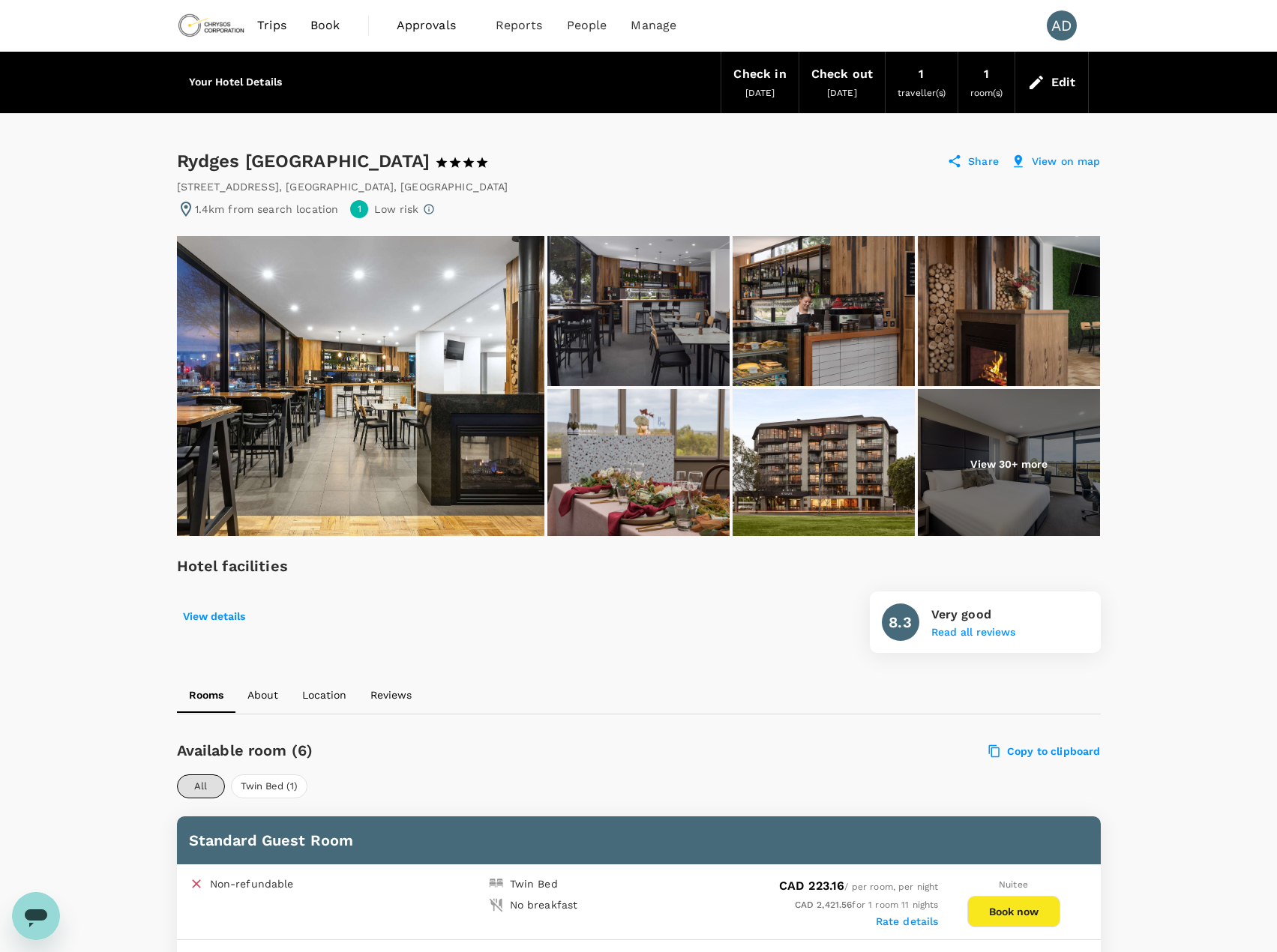
click at [343, 356] on img at bounding box center [360, 386] width 368 height 300
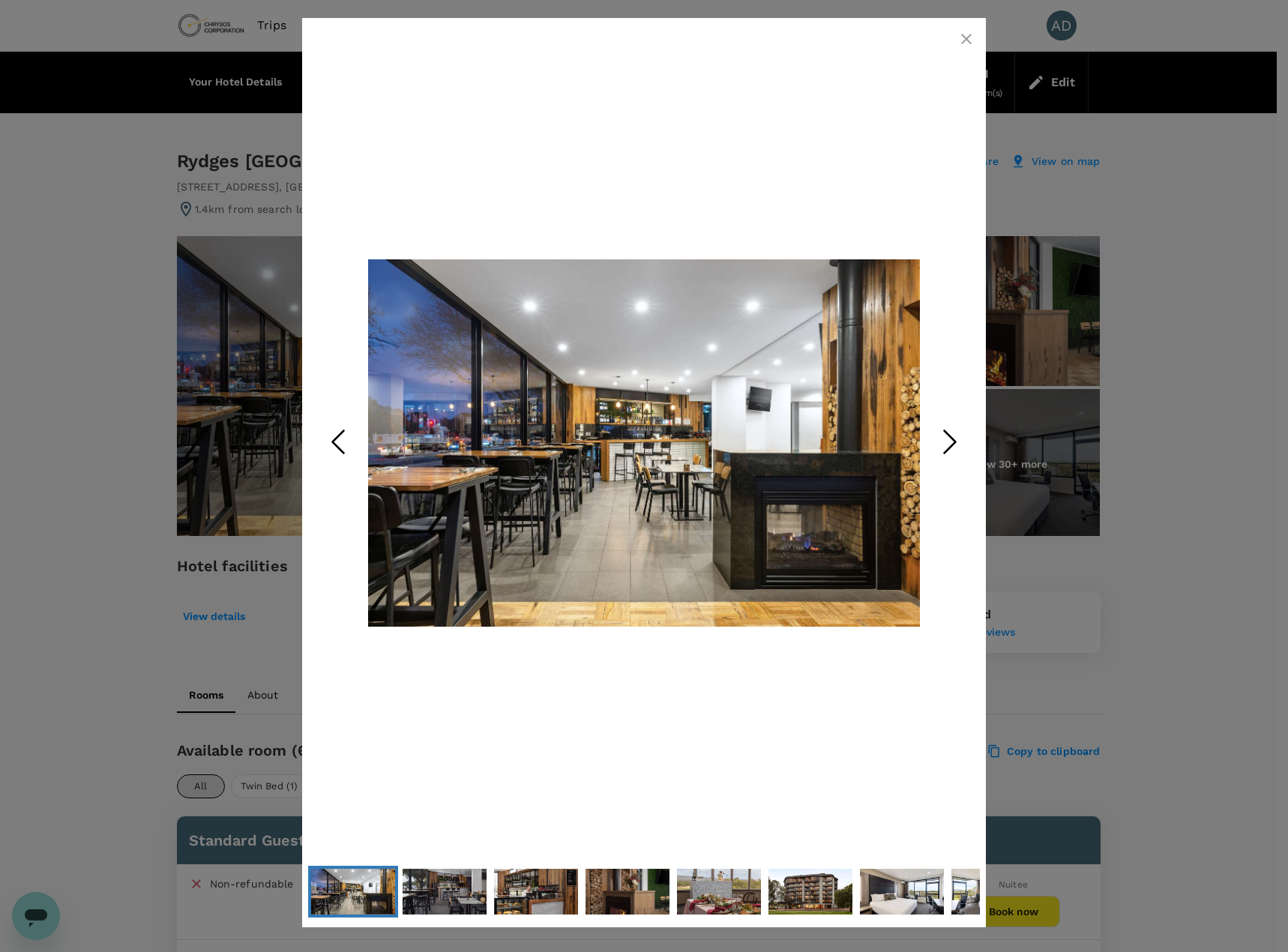
click at [949, 435] on polyline "Next Slide" at bounding box center [950, 441] width 12 height 22
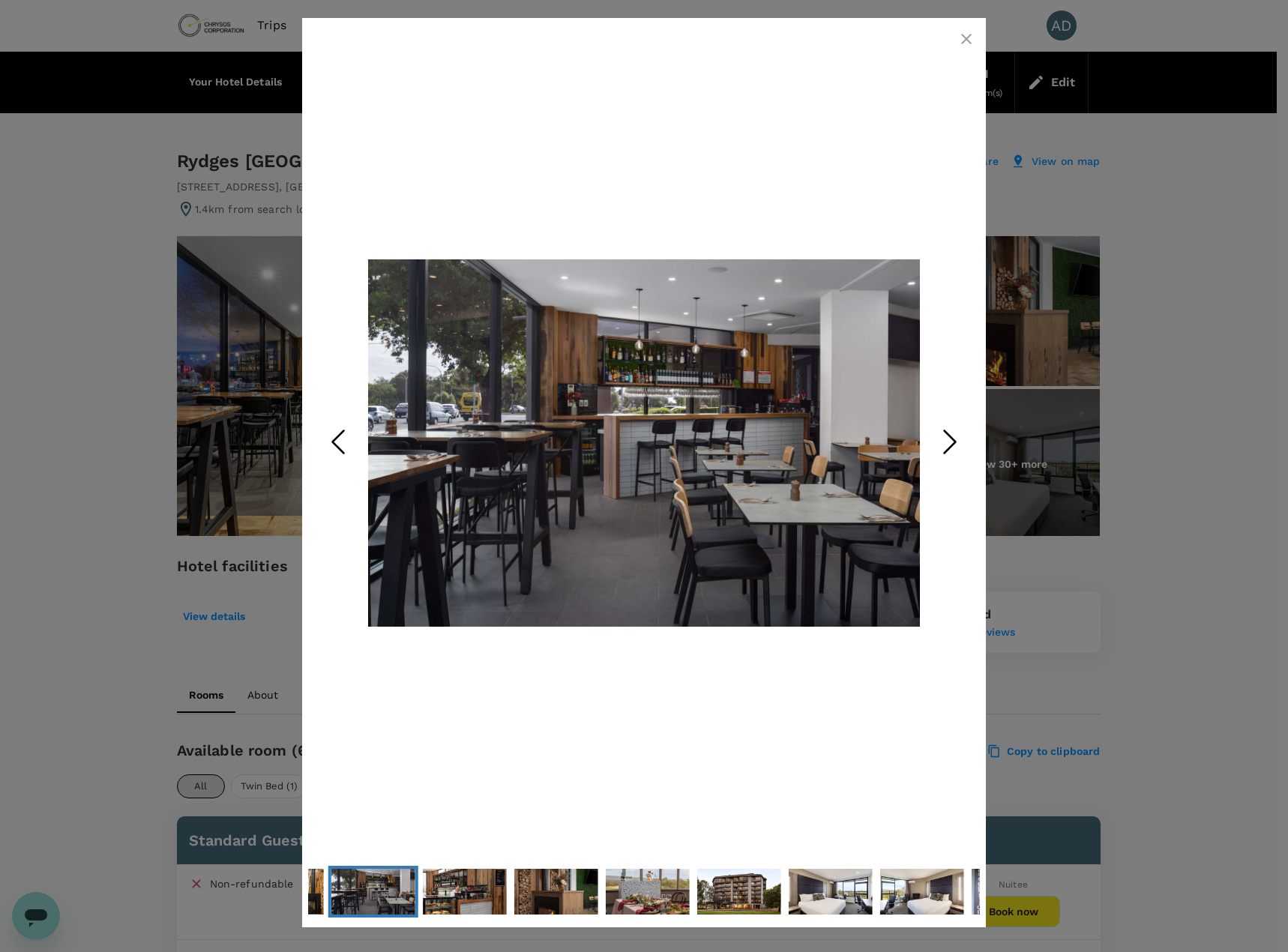
click at [949, 435] on polyline "Next Slide" at bounding box center [950, 441] width 12 height 22
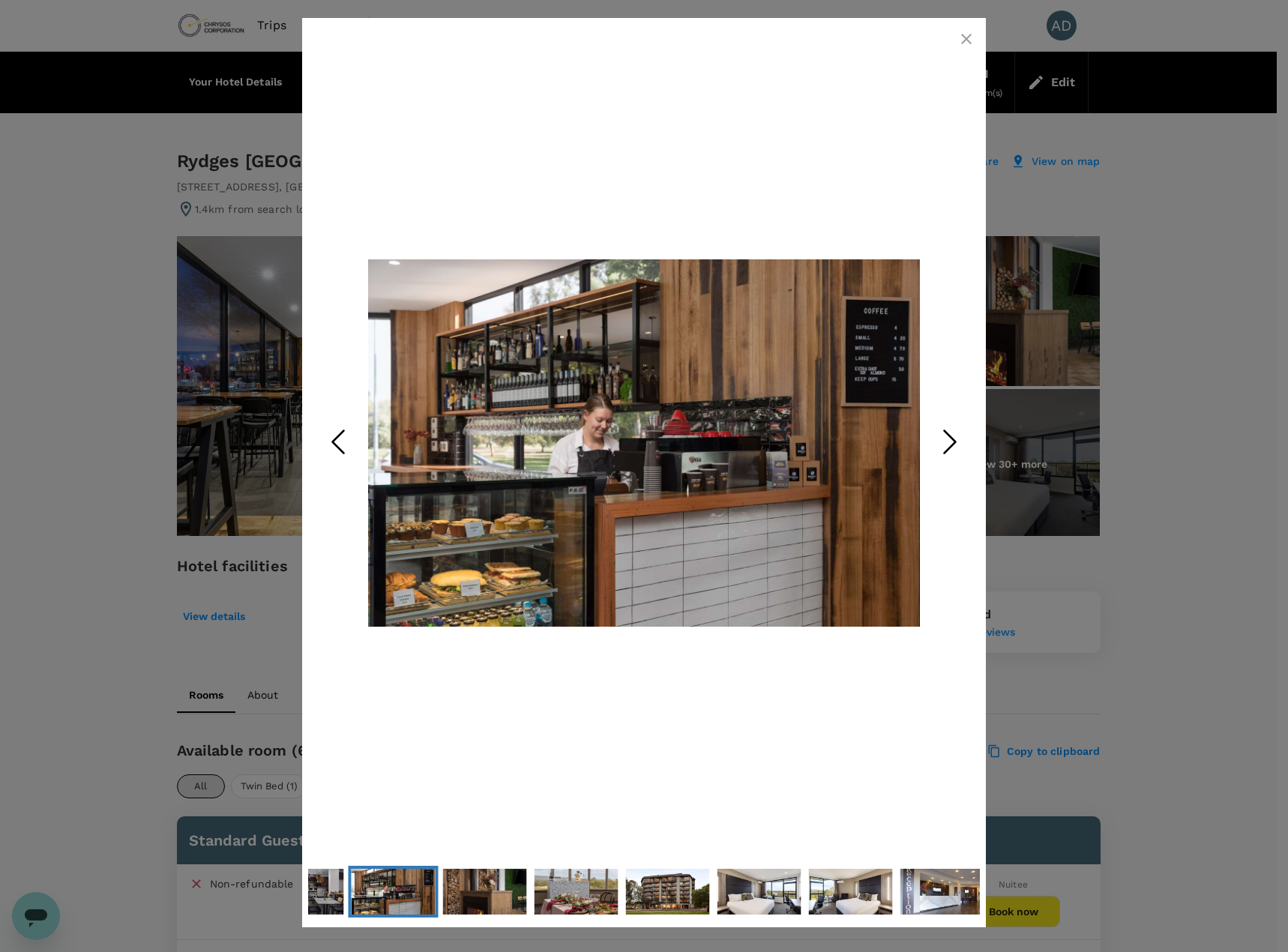
click at [949, 435] on polyline "Next Slide" at bounding box center [950, 441] width 12 height 22
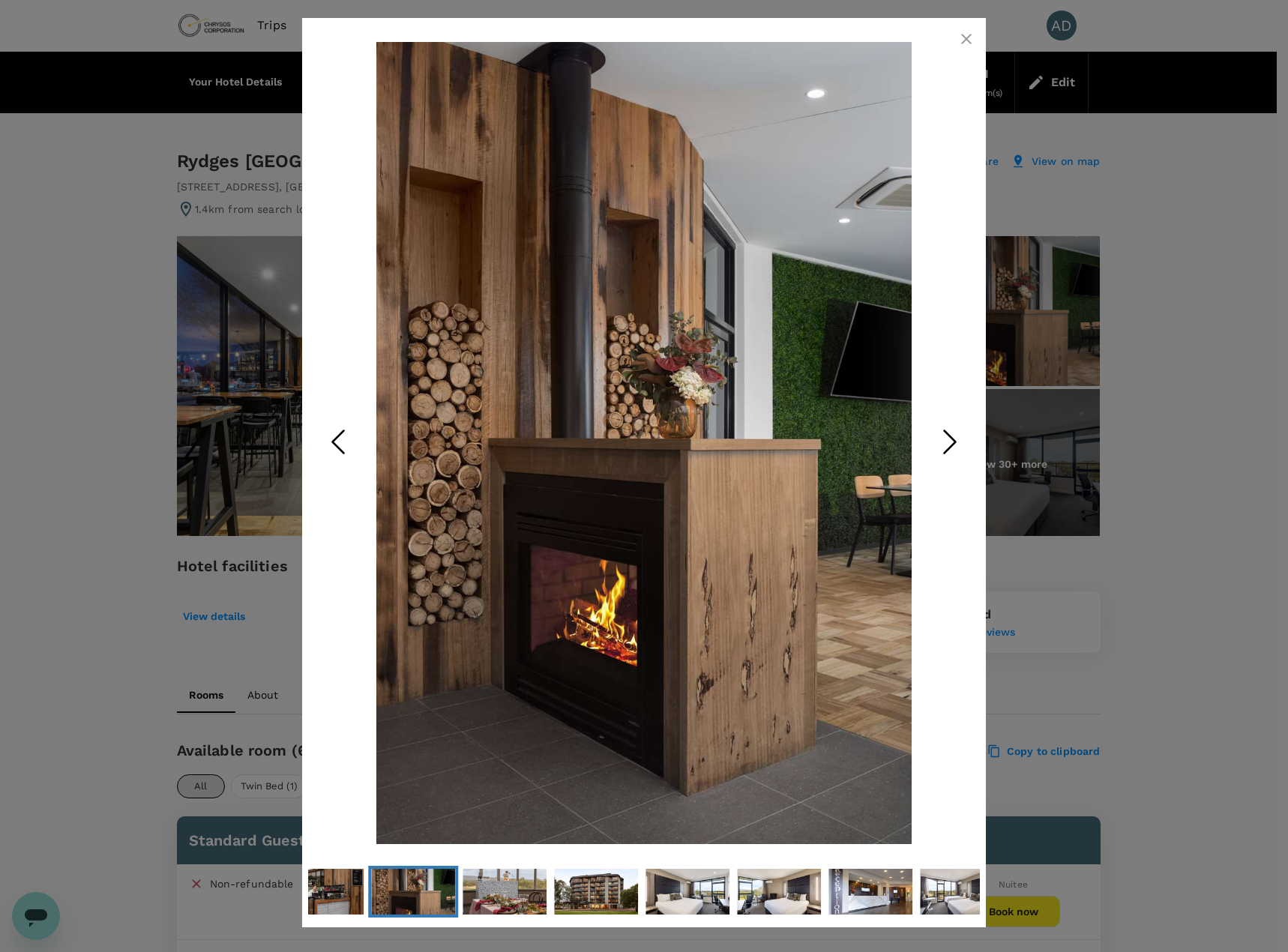
click at [949, 435] on polyline "Next Slide" at bounding box center [950, 441] width 12 height 22
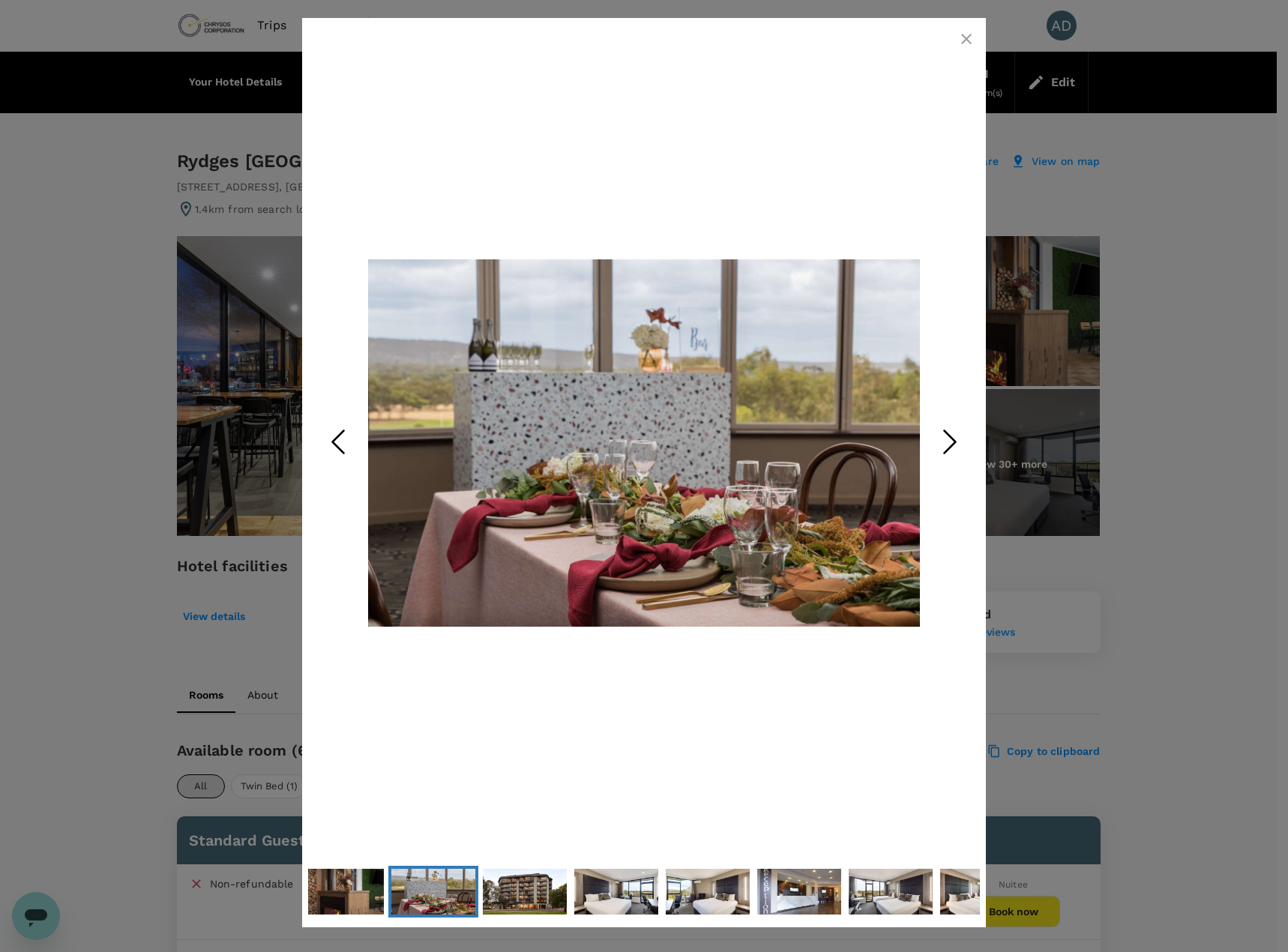
click at [949, 435] on polyline "Next Slide" at bounding box center [950, 441] width 12 height 22
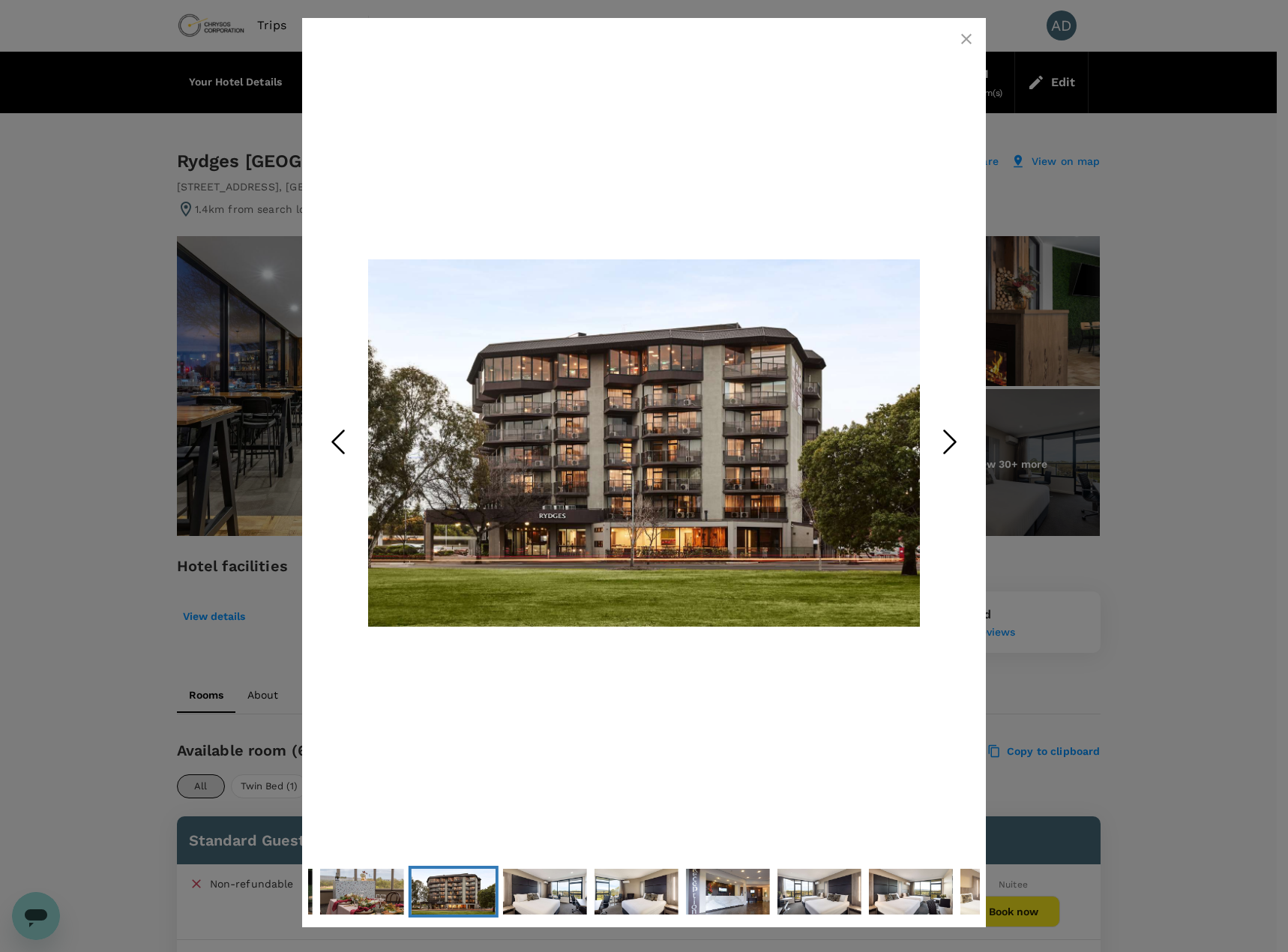
click at [949, 435] on polyline "Next Slide" at bounding box center [950, 441] width 12 height 22
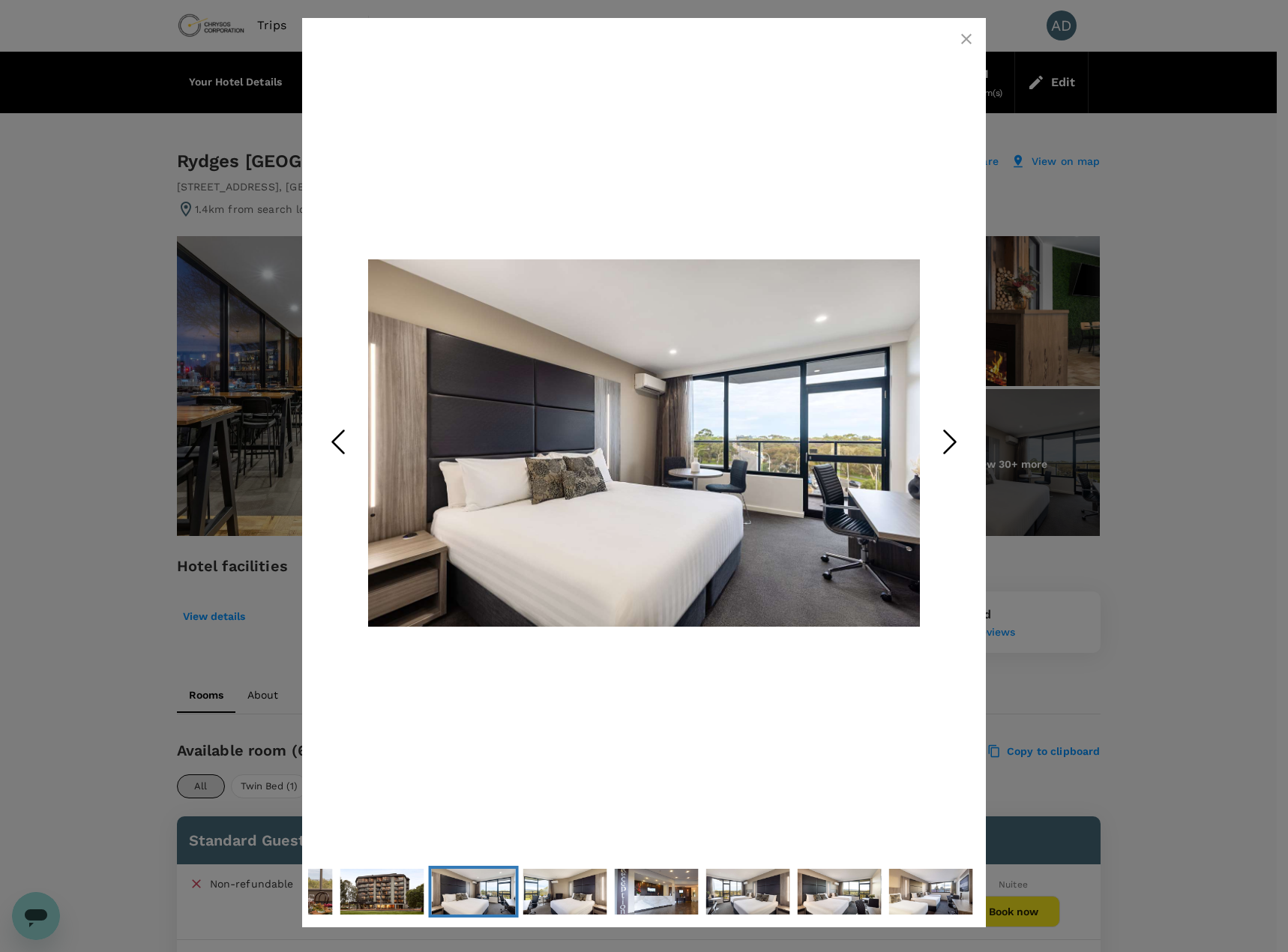
click at [949, 435] on polyline "Next Slide" at bounding box center [950, 441] width 12 height 22
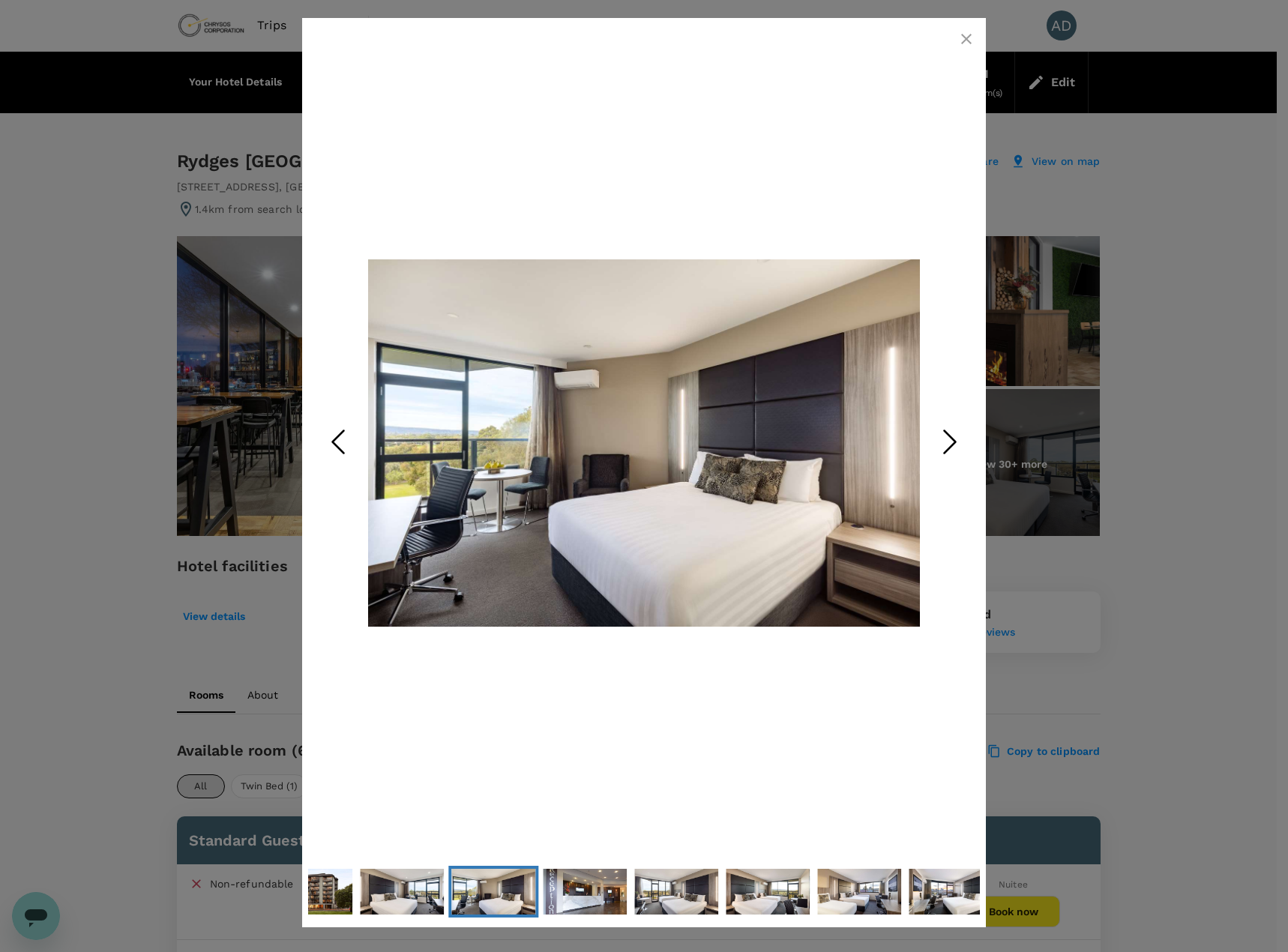
click at [949, 435] on polyline "Next Slide" at bounding box center [950, 441] width 12 height 22
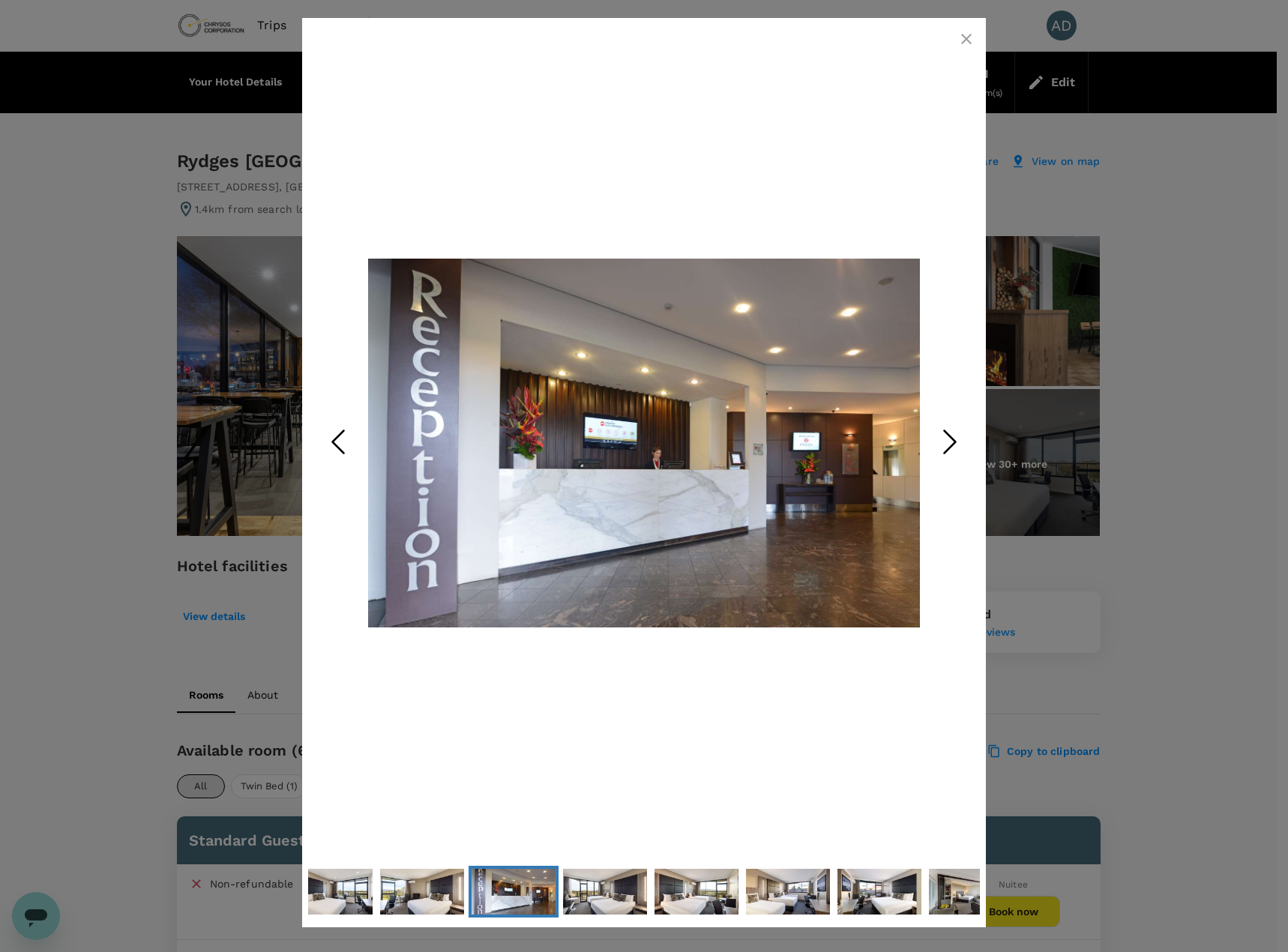
click at [949, 435] on polyline "Next Slide" at bounding box center [950, 441] width 12 height 22
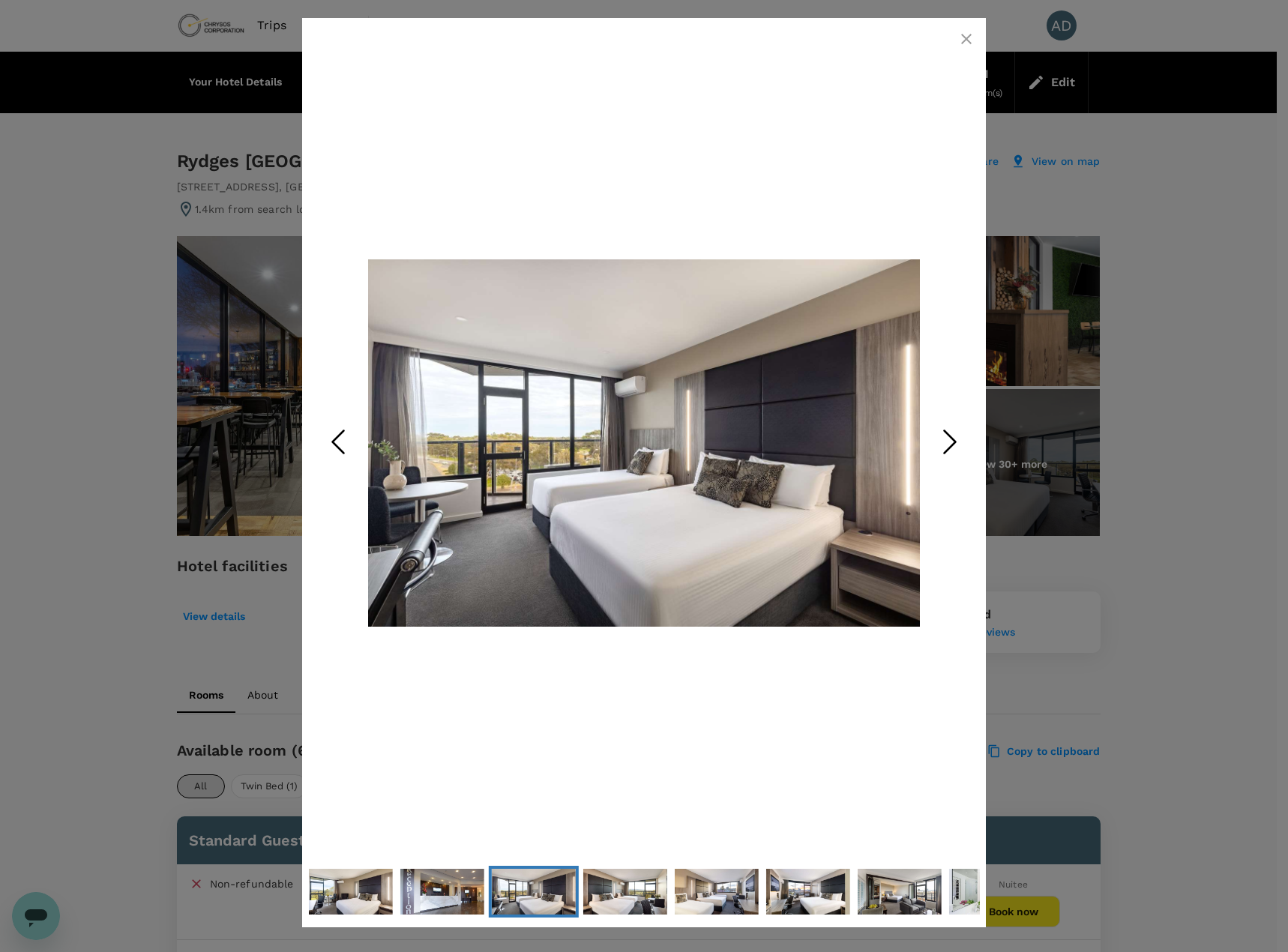
click at [949, 435] on polyline "Next Slide" at bounding box center [950, 441] width 12 height 22
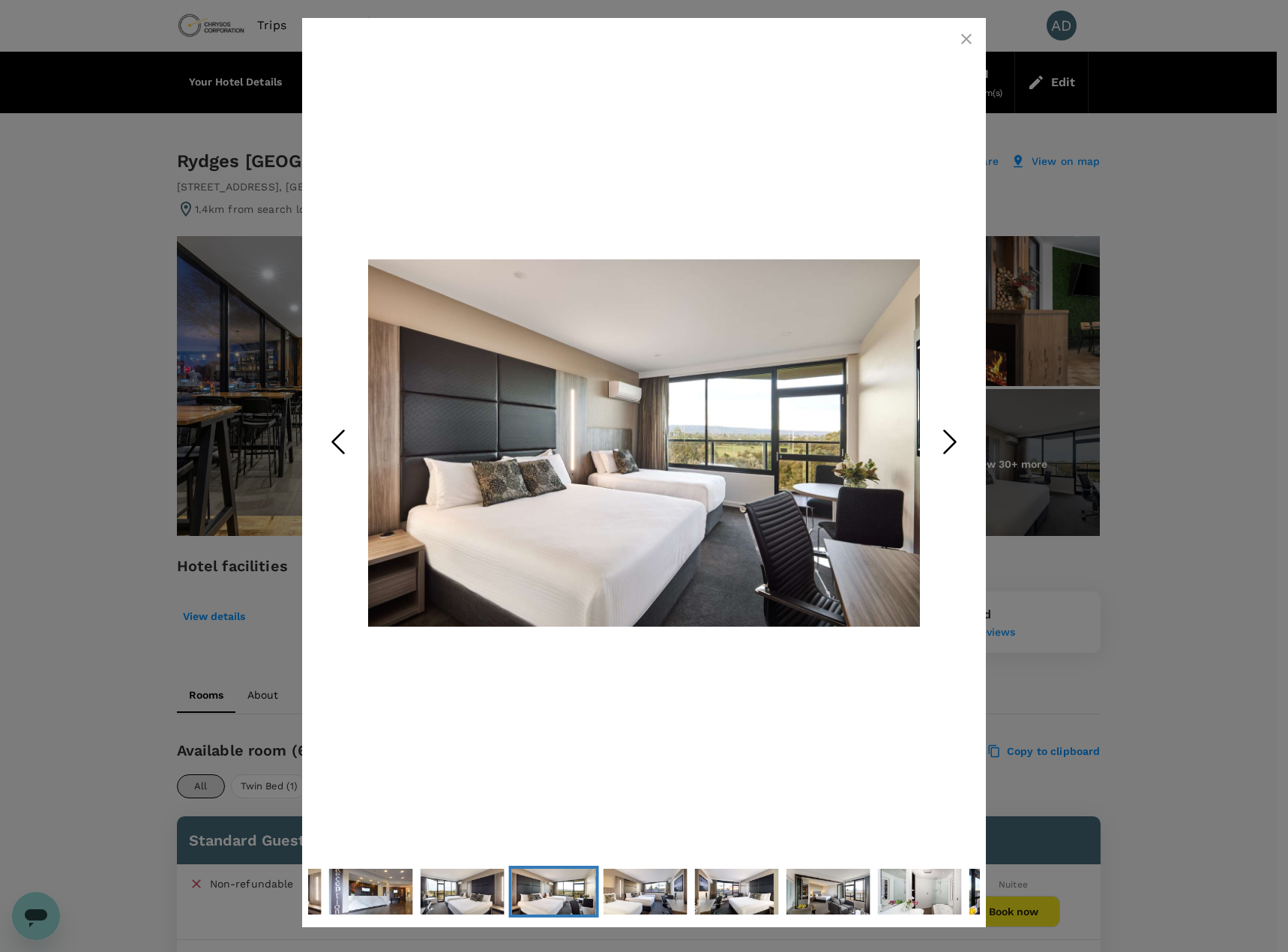
click at [949, 435] on polyline "Next Slide" at bounding box center [950, 441] width 12 height 22
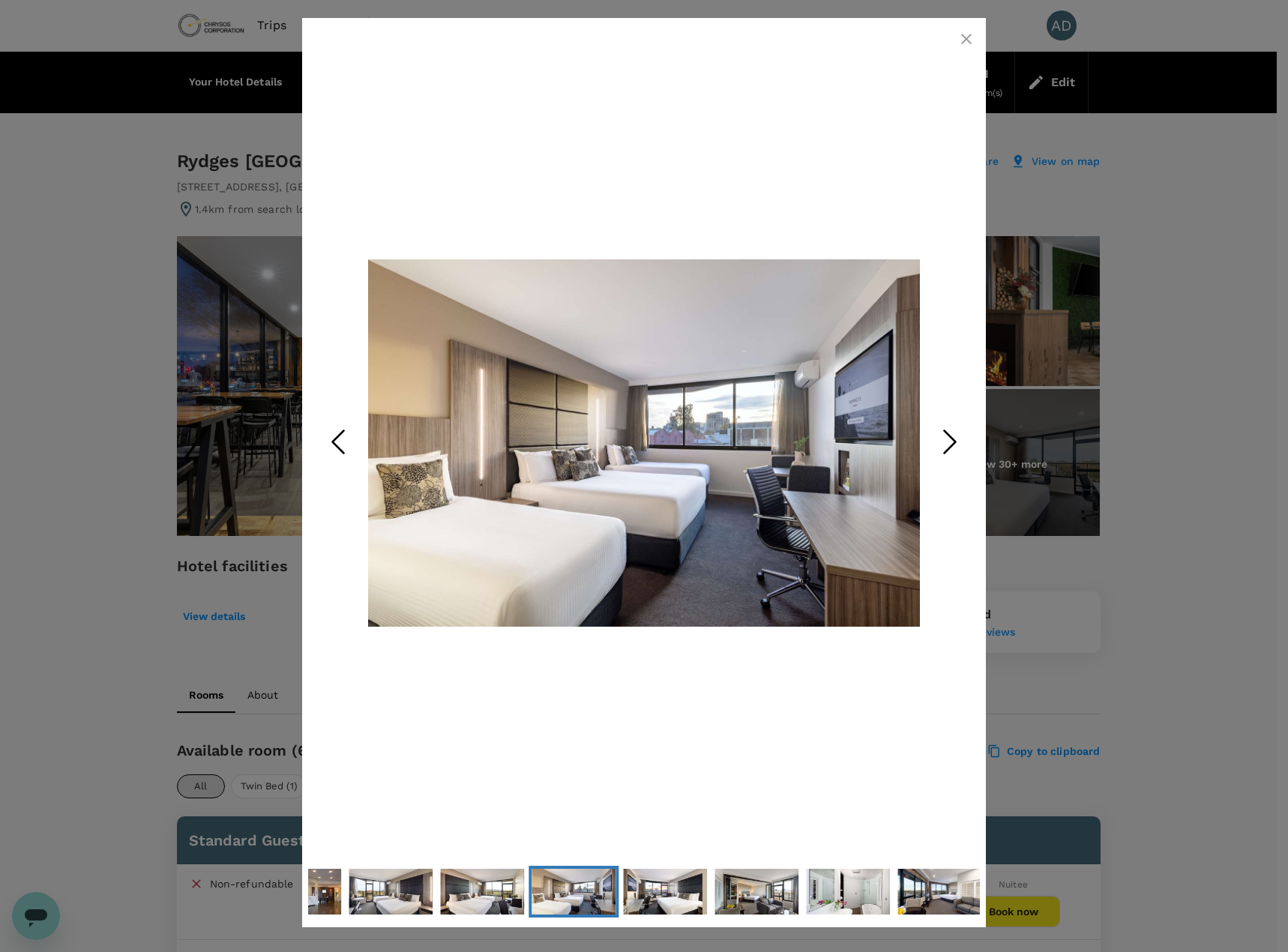
click at [949, 435] on polyline "Next Slide" at bounding box center [950, 441] width 12 height 22
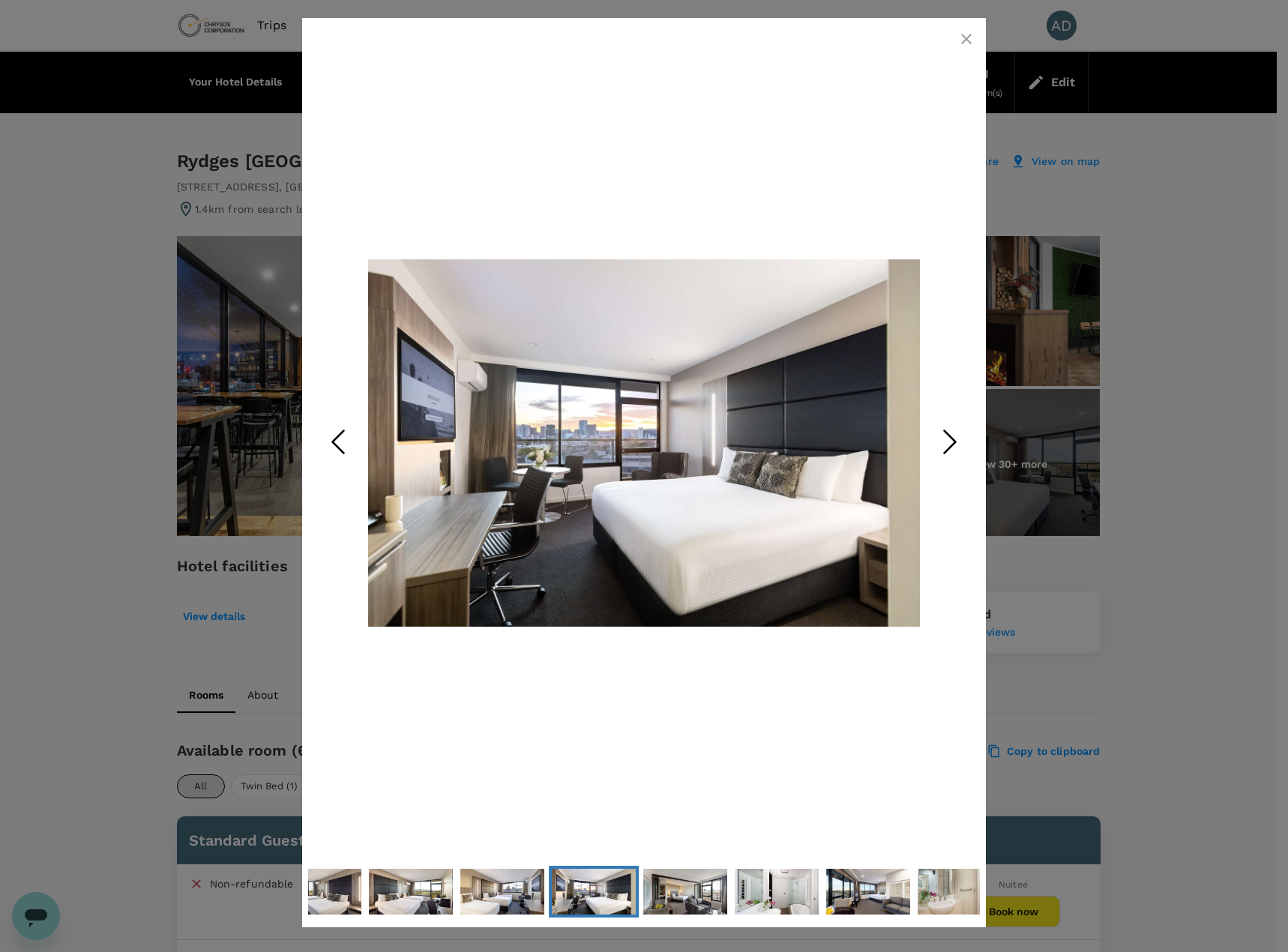
click at [949, 435] on polyline "Next Slide" at bounding box center [950, 441] width 12 height 22
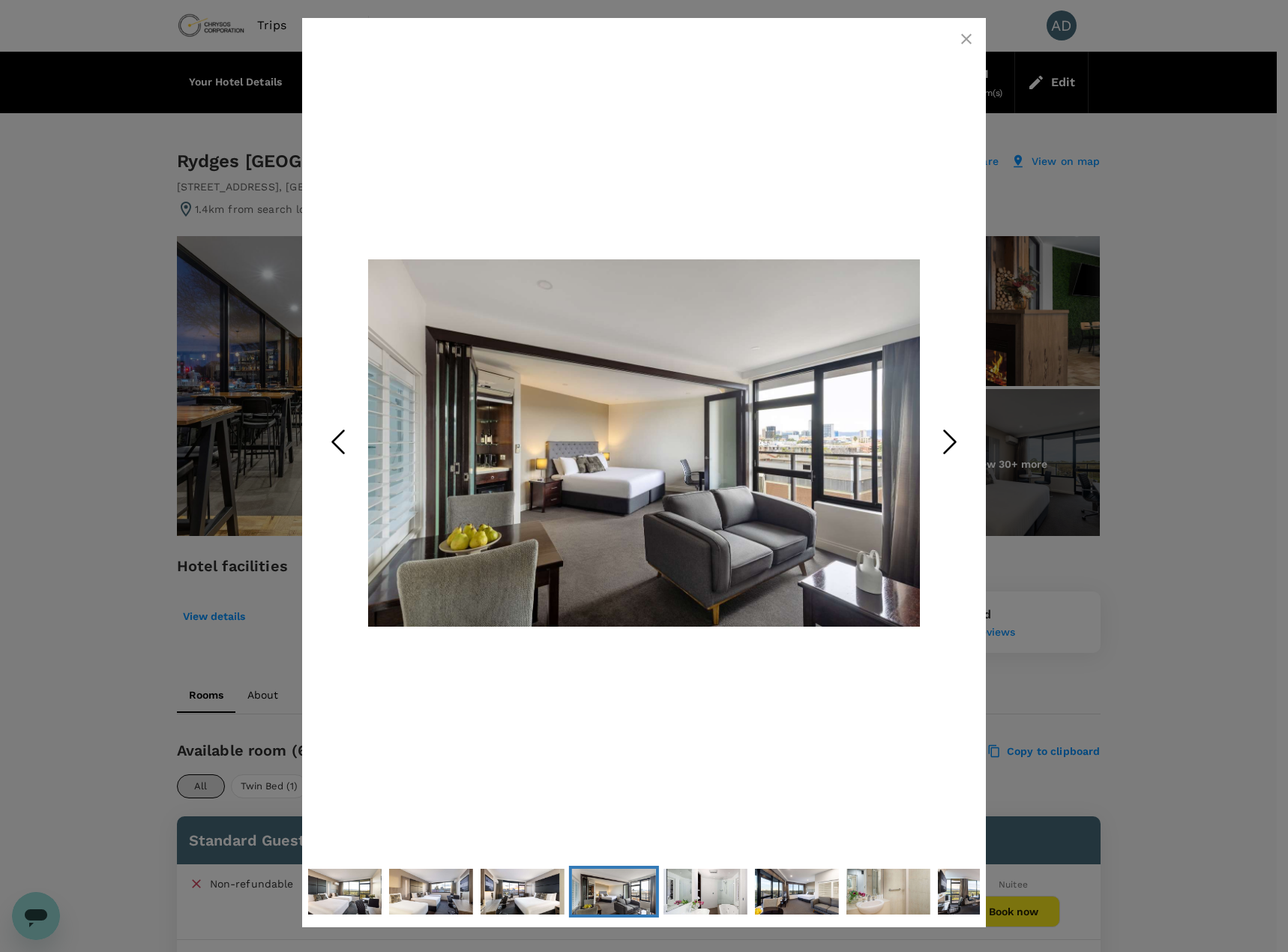
click at [949, 435] on polyline "Next Slide" at bounding box center [950, 441] width 12 height 22
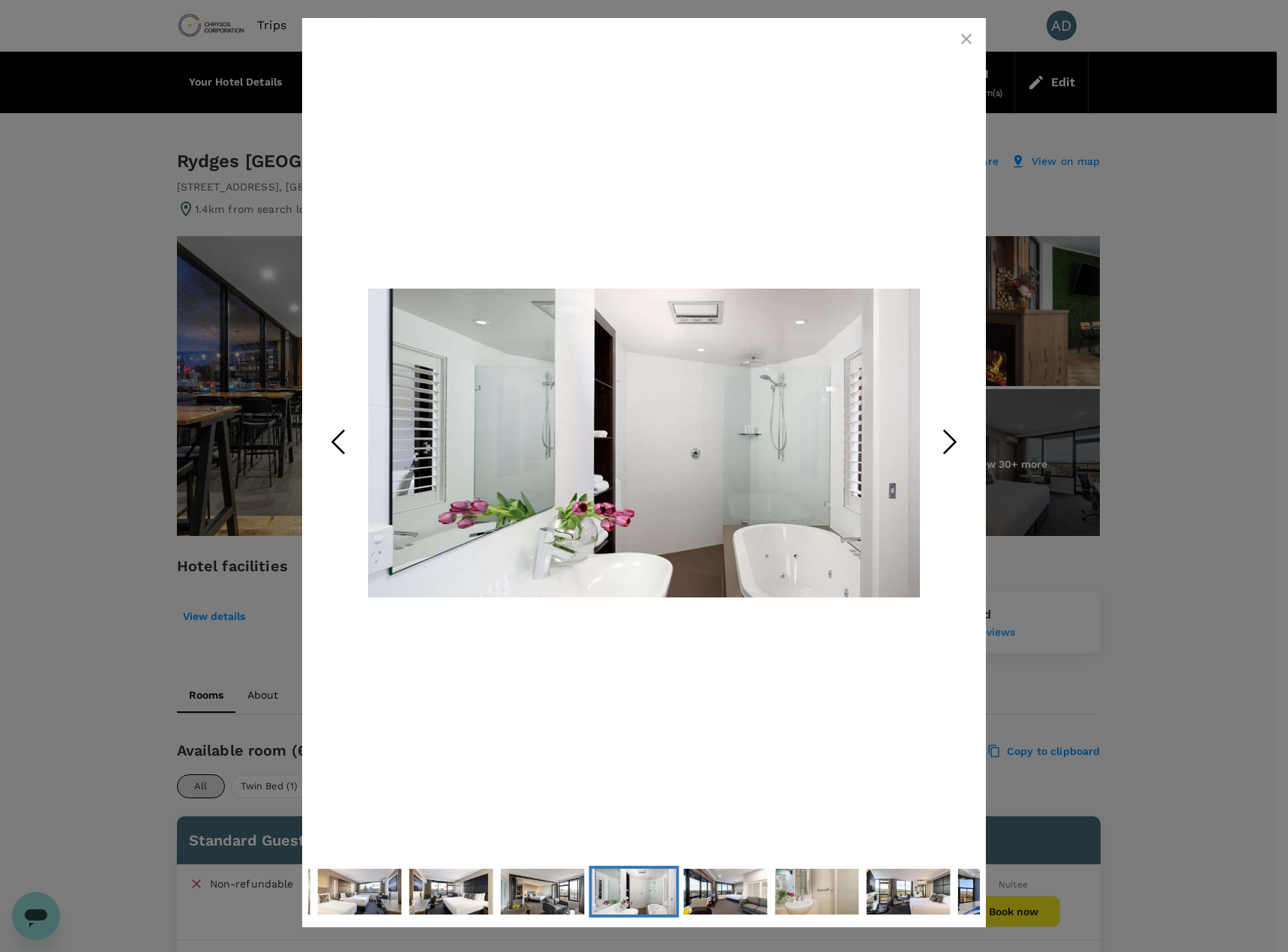
click at [949, 435] on polyline "Next Slide" at bounding box center [950, 441] width 12 height 22
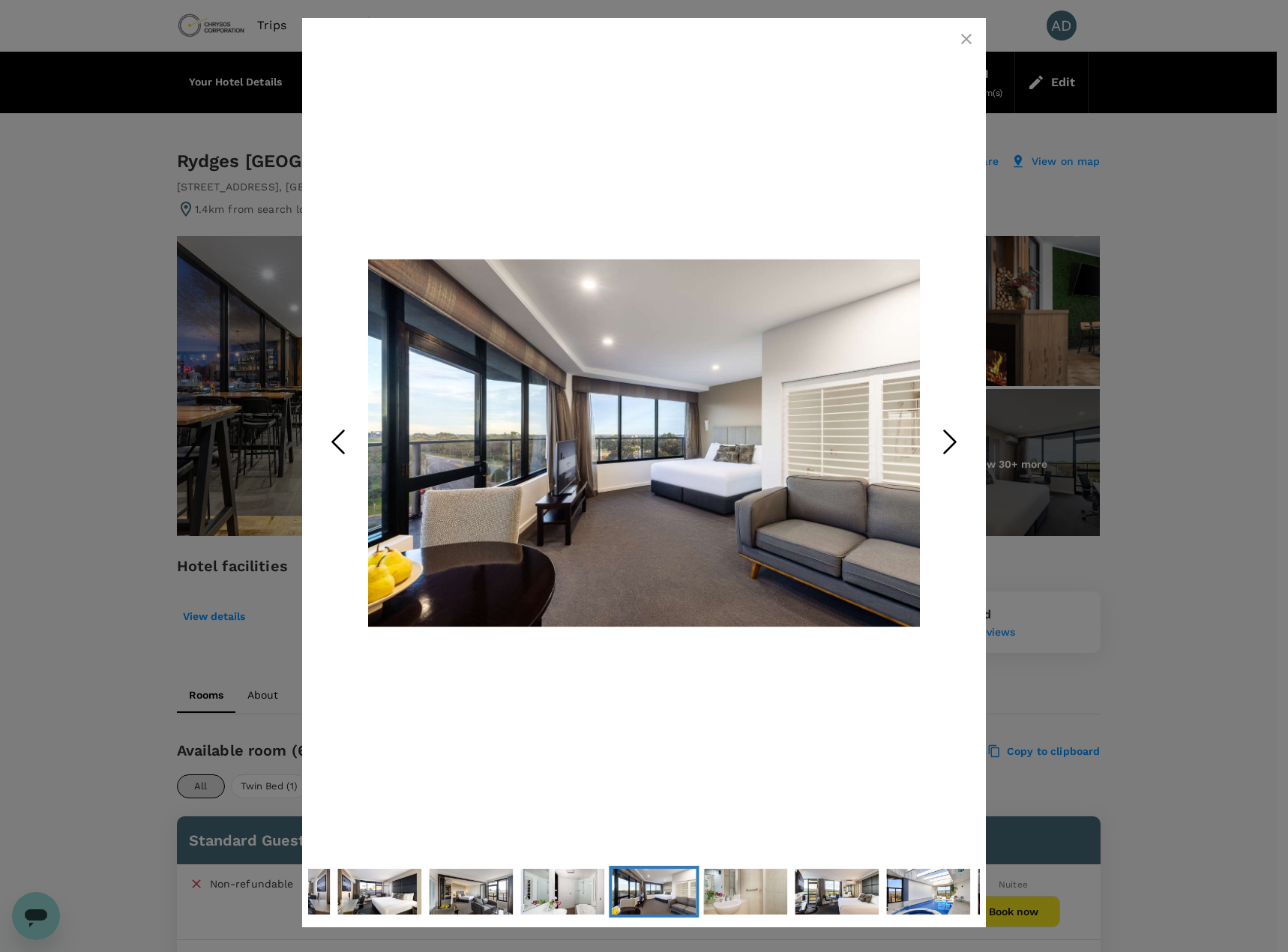
click at [949, 435] on polyline "Next Slide" at bounding box center [950, 441] width 12 height 22
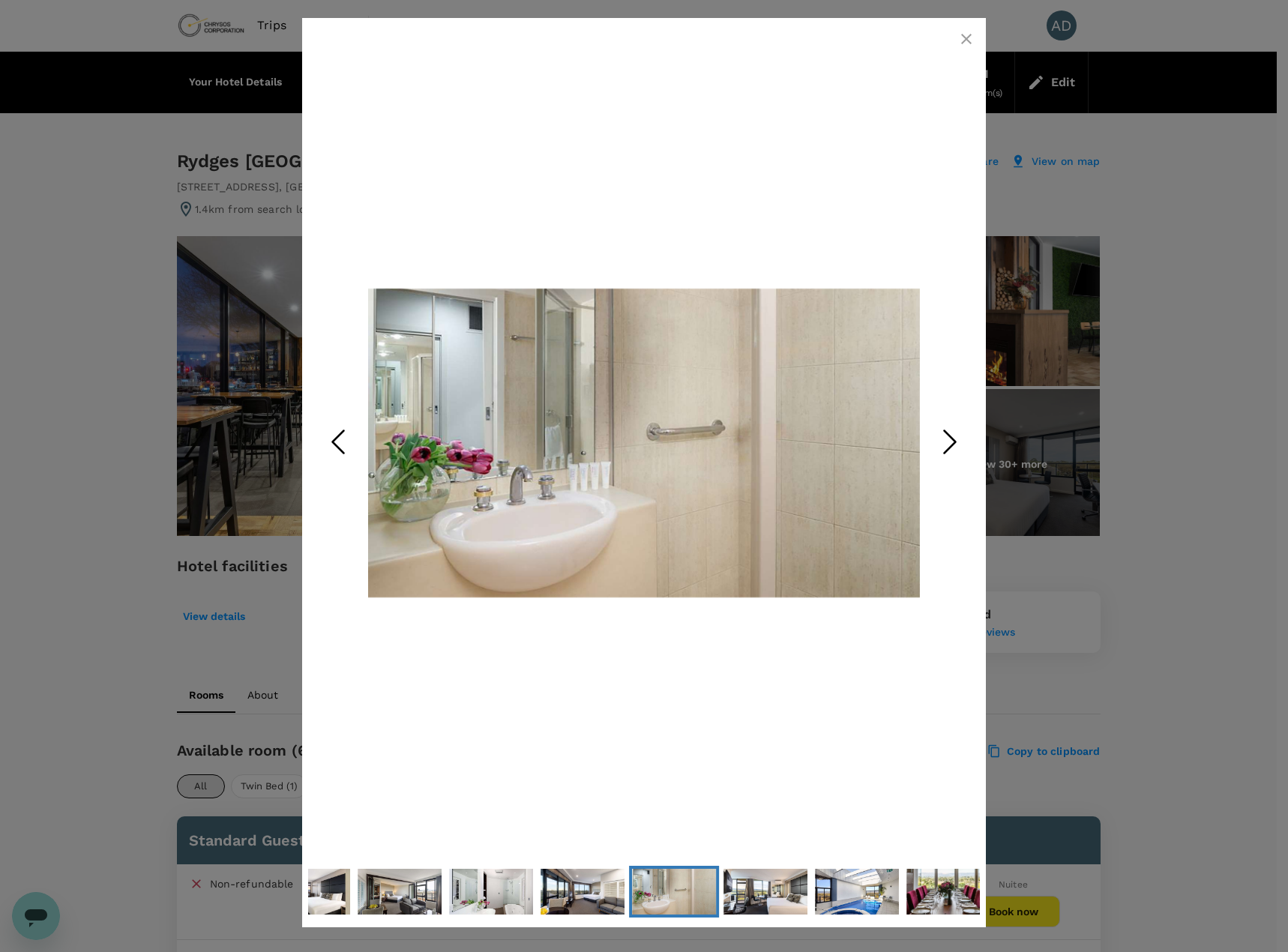
click at [949, 435] on polyline "Next Slide" at bounding box center [950, 441] width 12 height 22
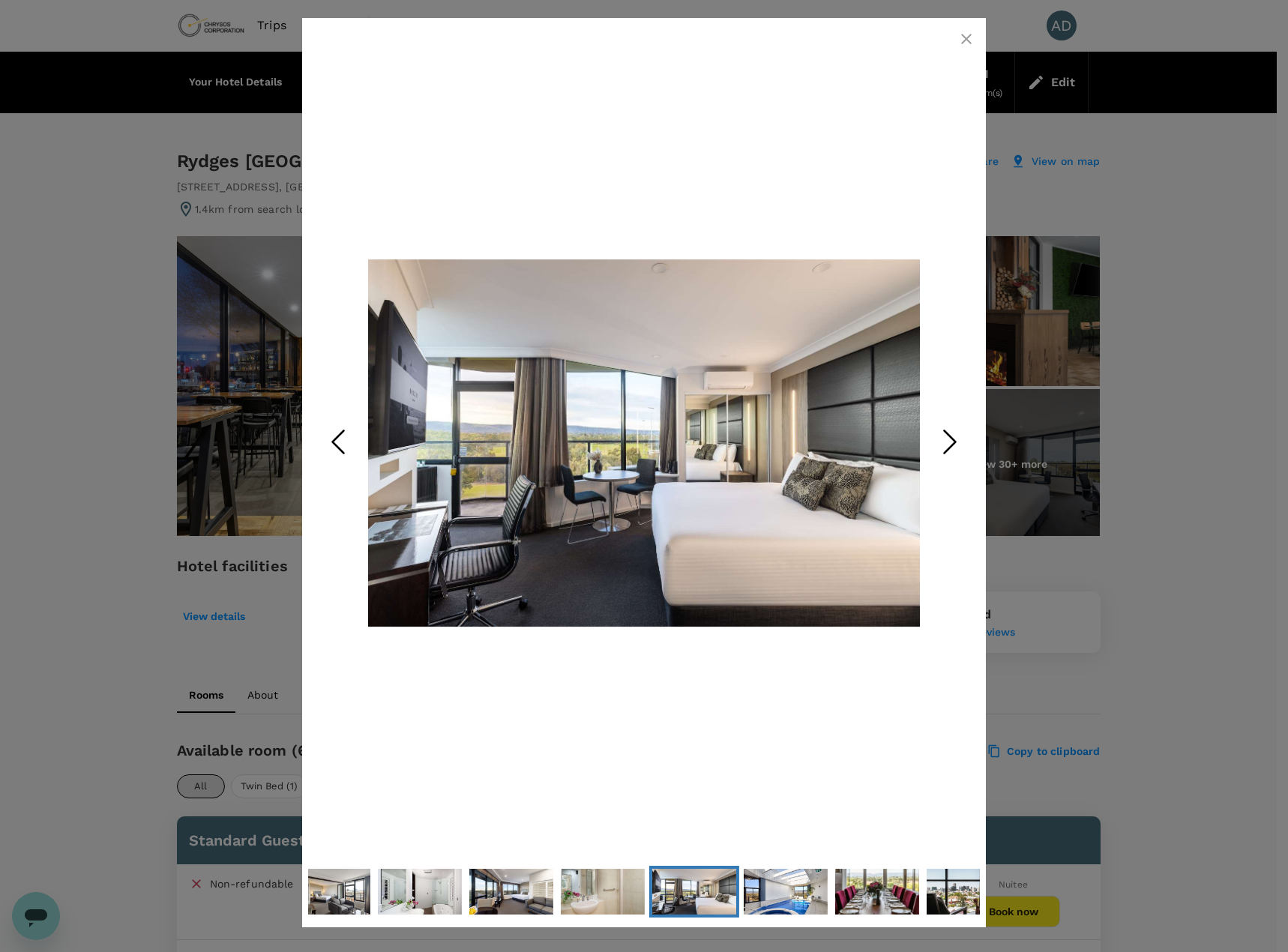
click at [949, 435] on polyline "Next Slide" at bounding box center [950, 441] width 12 height 22
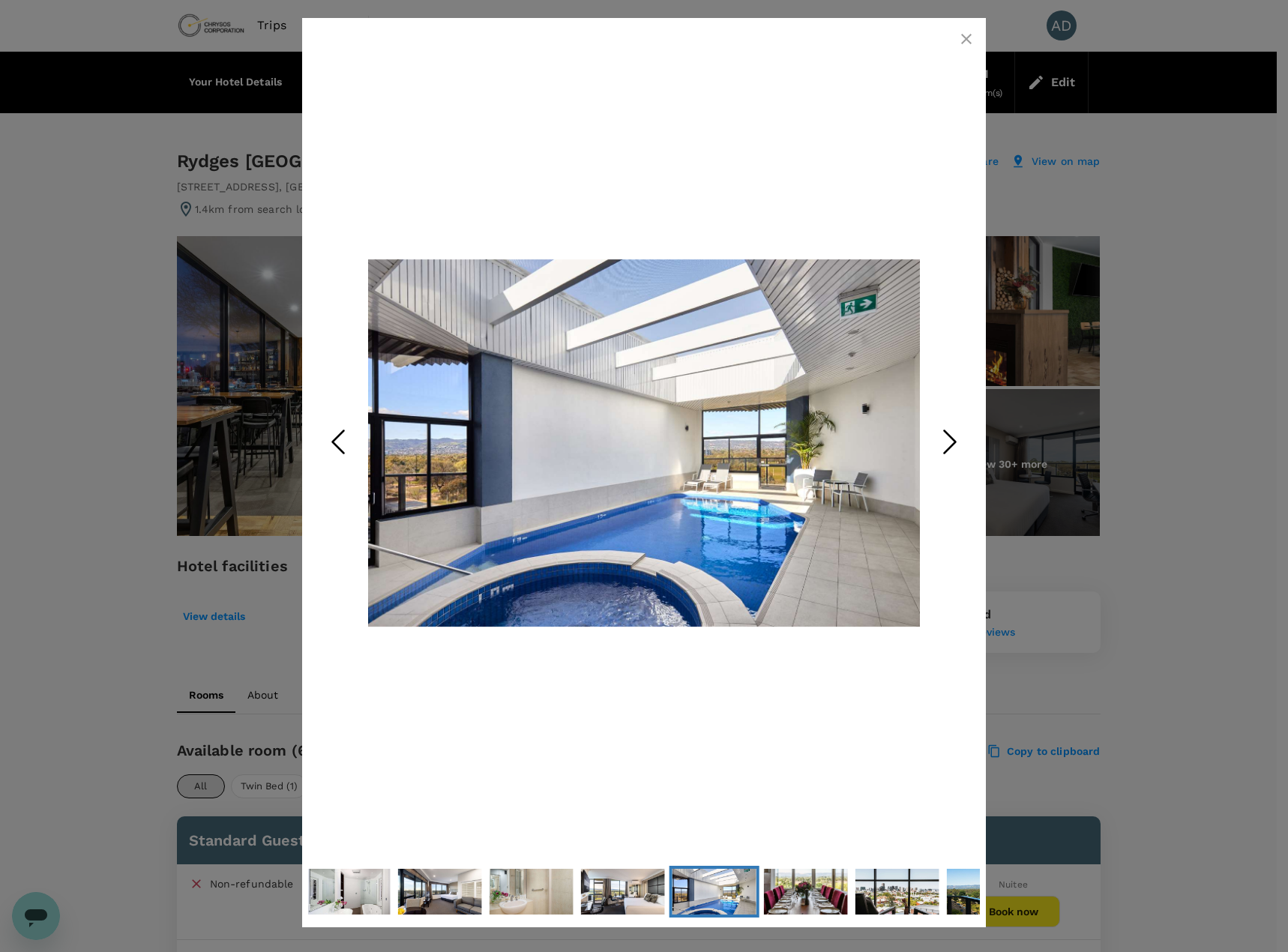
click at [949, 435] on polyline "Next Slide" at bounding box center [950, 441] width 12 height 22
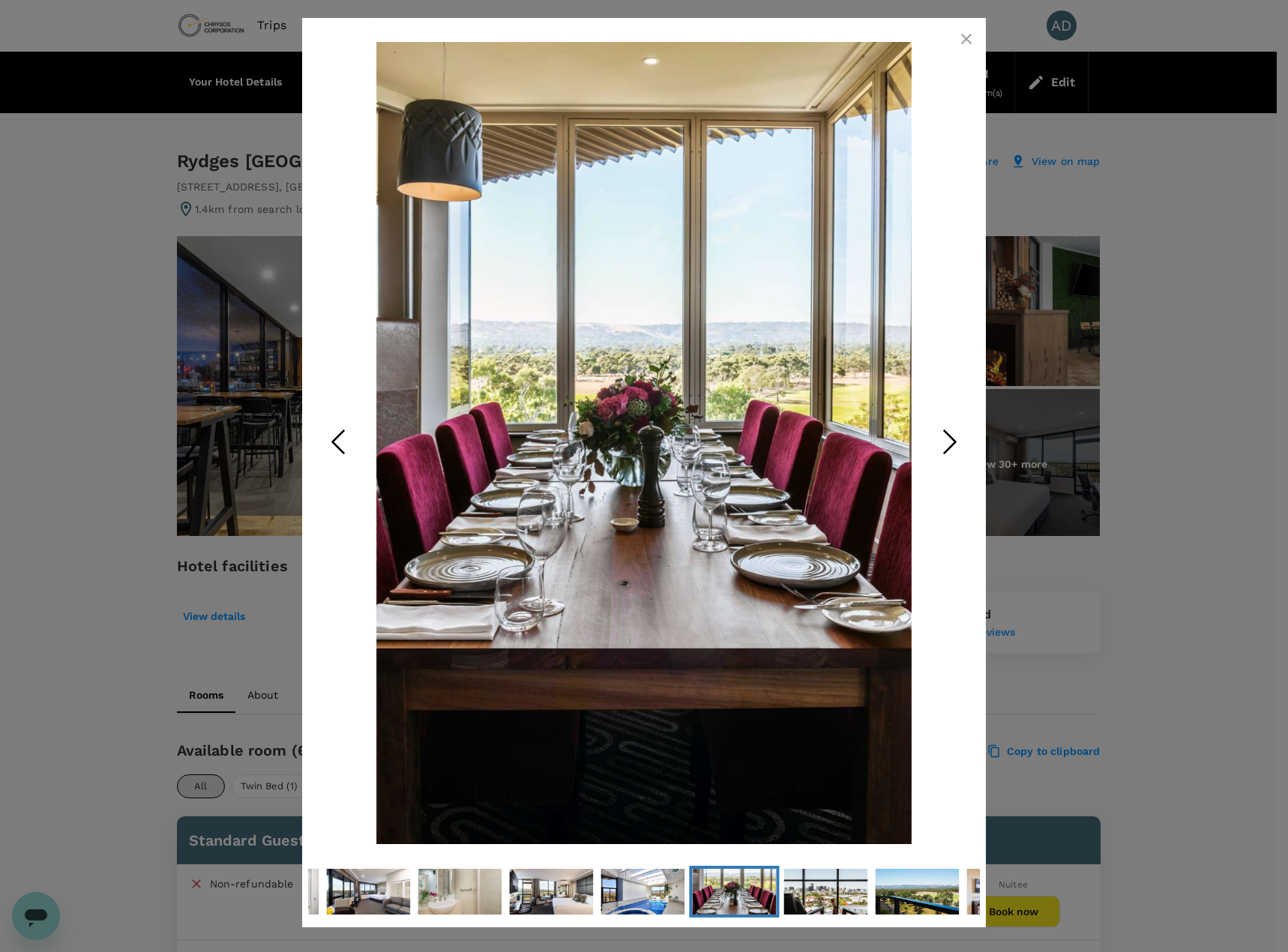
click at [949, 435] on polyline "Next Slide" at bounding box center [950, 441] width 12 height 22
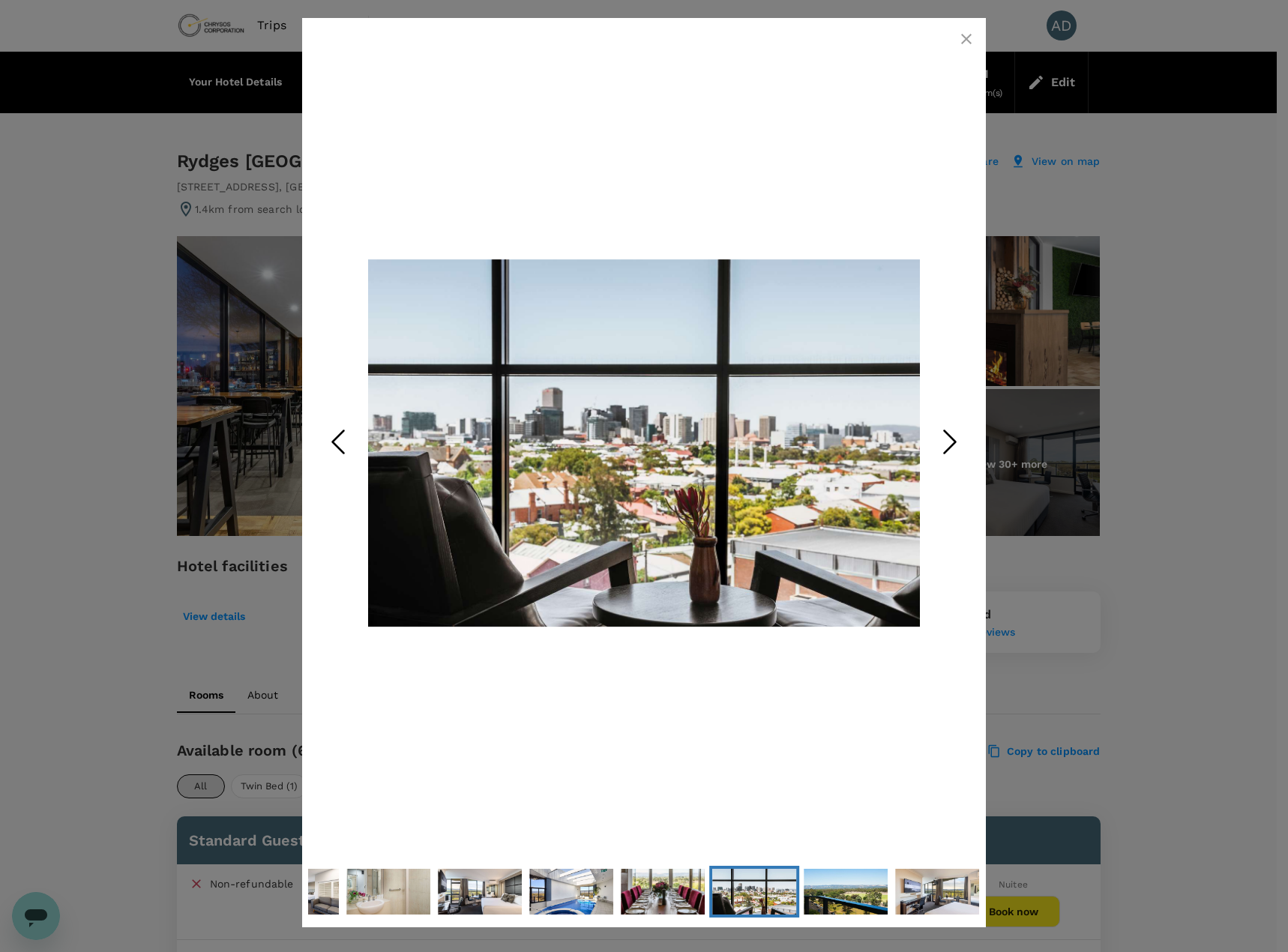
click at [949, 435] on polyline "Next Slide" at bounding box center [950, 441] width 12 height 22
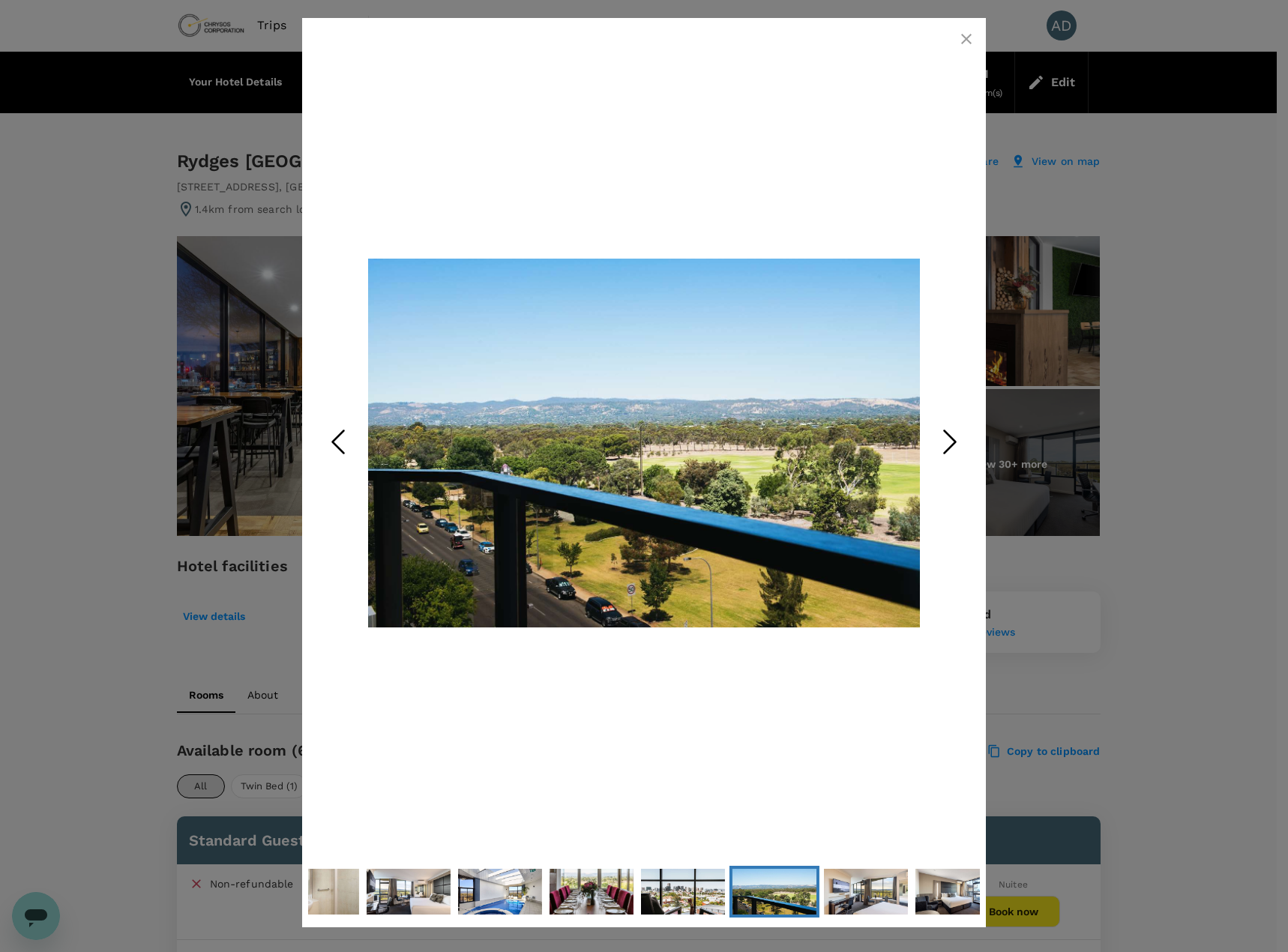
click at [949, 435] on polyline "Next Slide" at bounding box center [950, 441] width 12 height 22
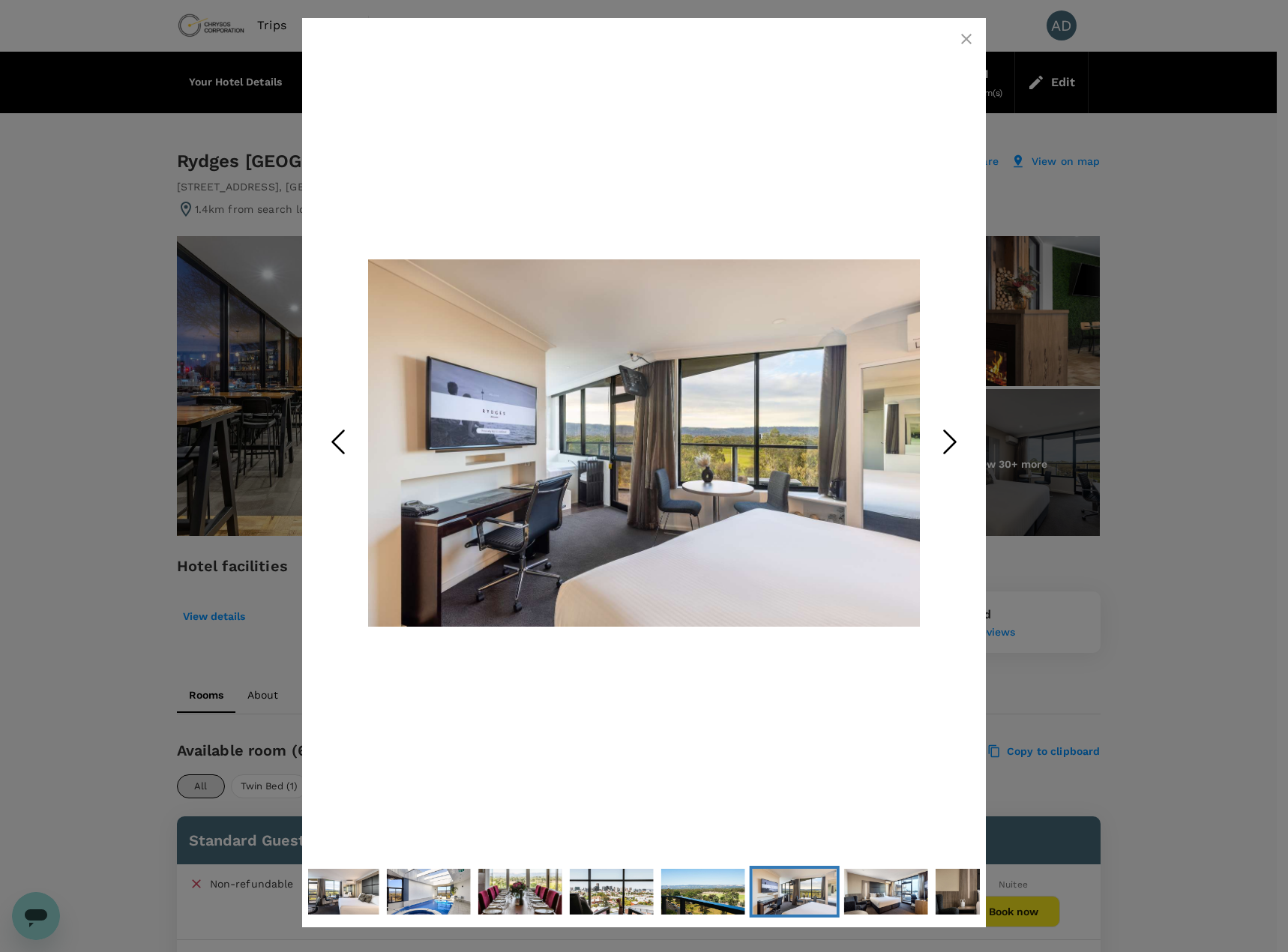
click at [949, 435] on polyline "Next Slide" at bounding box center [950, 441] width 12 height 22
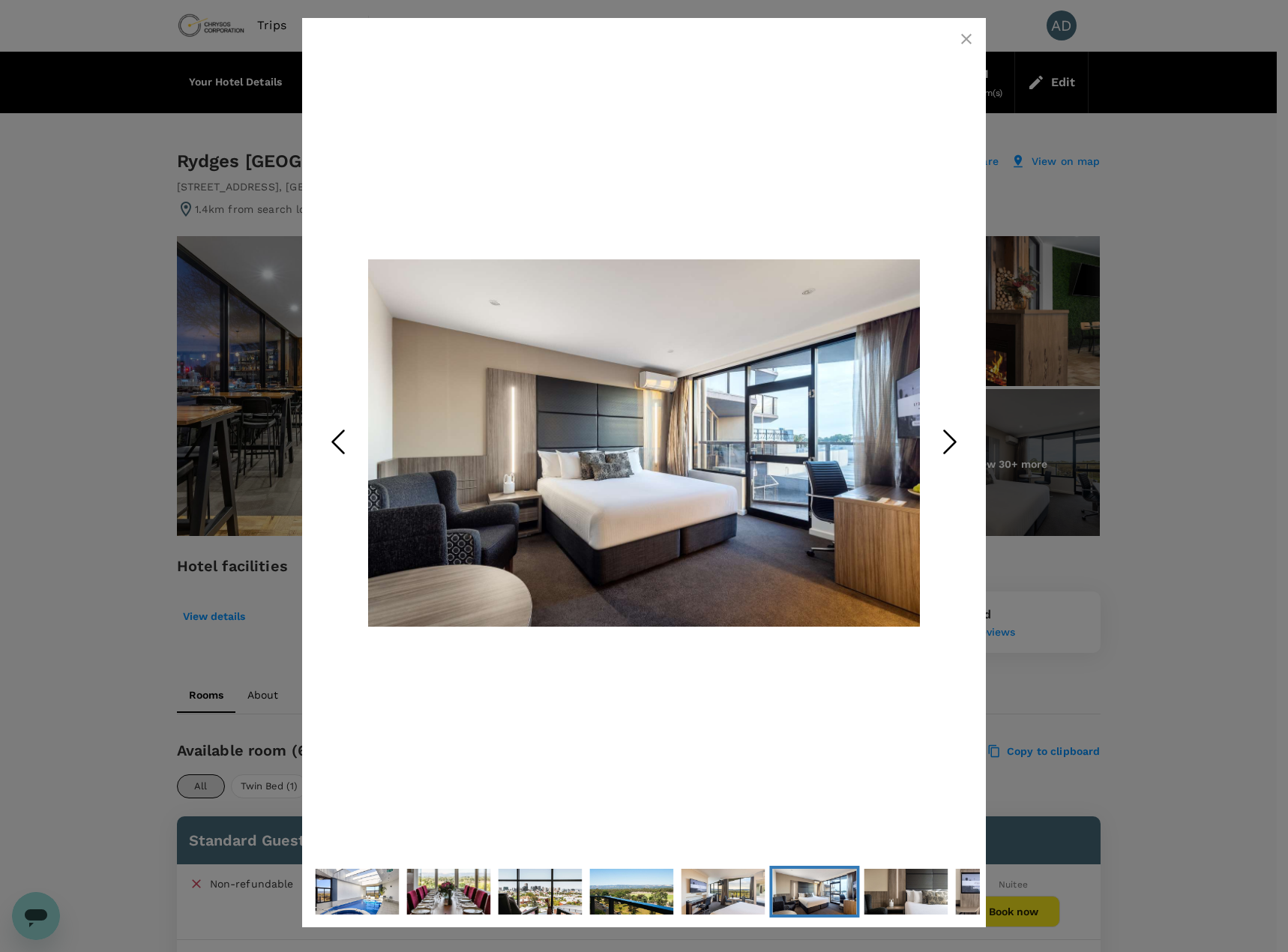
click at [949, 435] on polyline "Next Slide" at bounding box center [950, 441] width 12 height 22
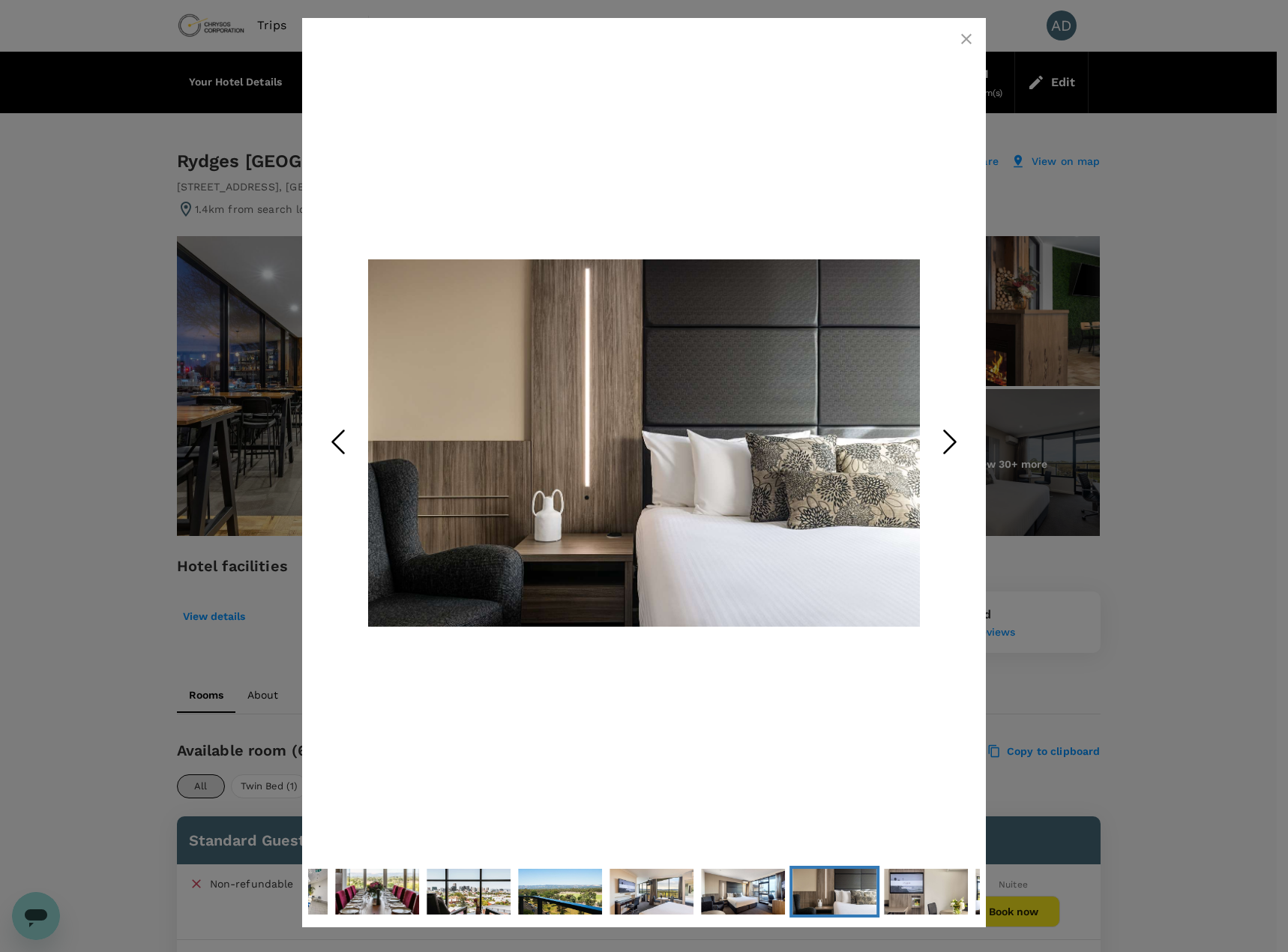
click at [965, 38] on icon "button" at bounding box center [966, 39] width 11 height 11
